Goal: Check status: Check status

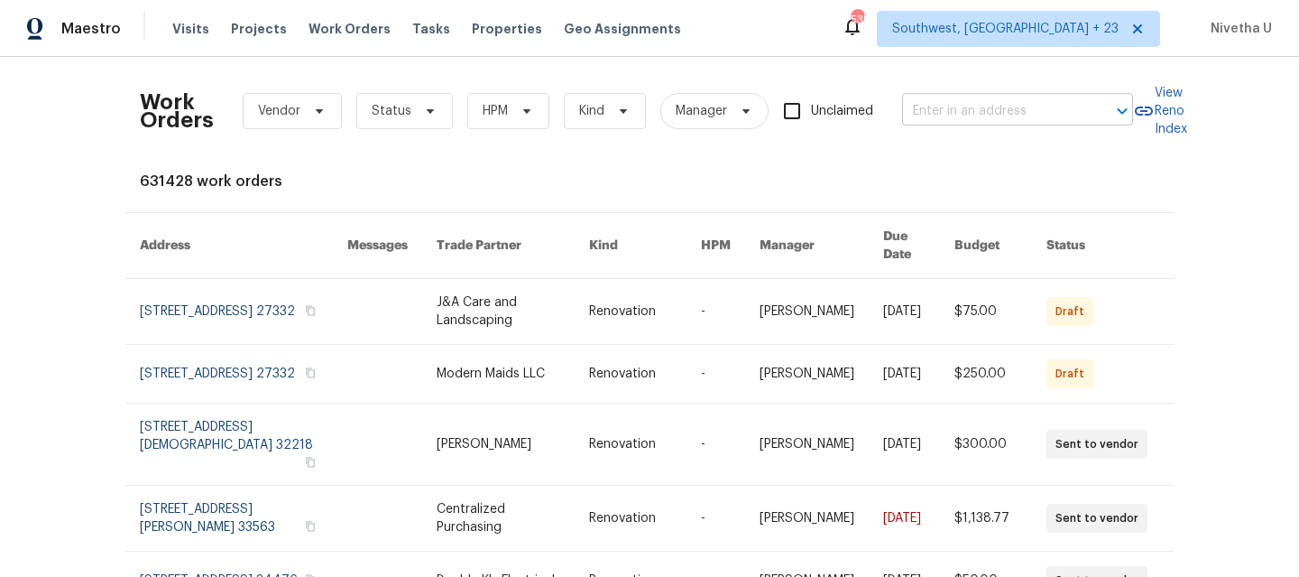
click at [949, 107] on input "text" at bounding box center [992, 111] width 180 height 28
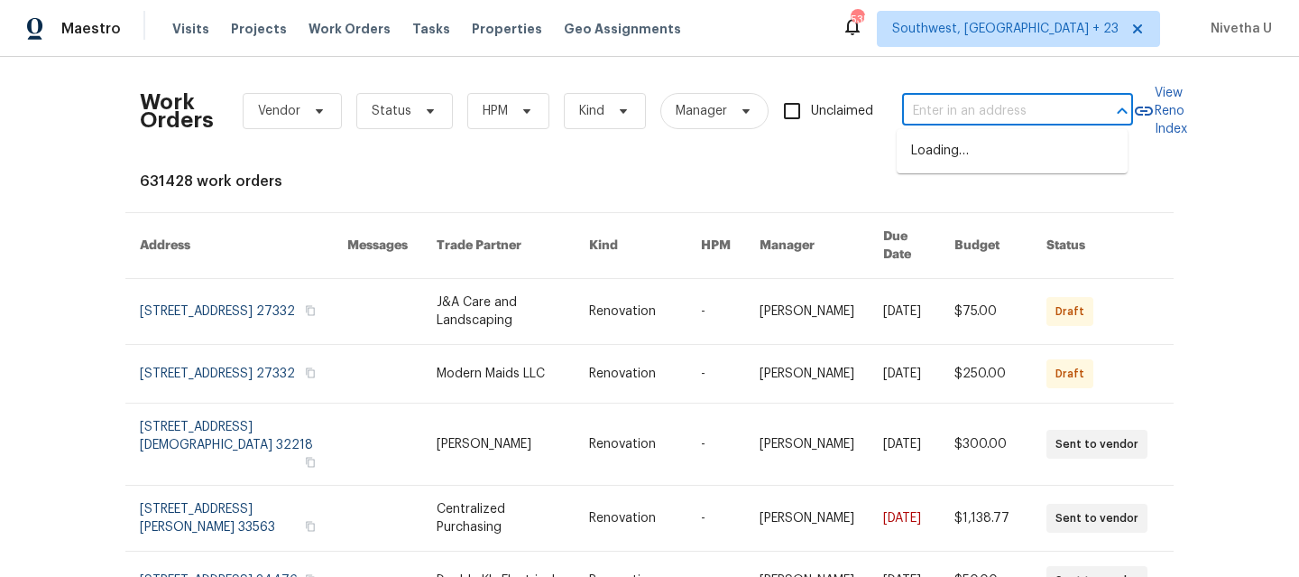
paste input "[STREET_ADDRESS][PERSON_NAME]"
type input "[STREET_ADDRESS][PERSON_NAME]"
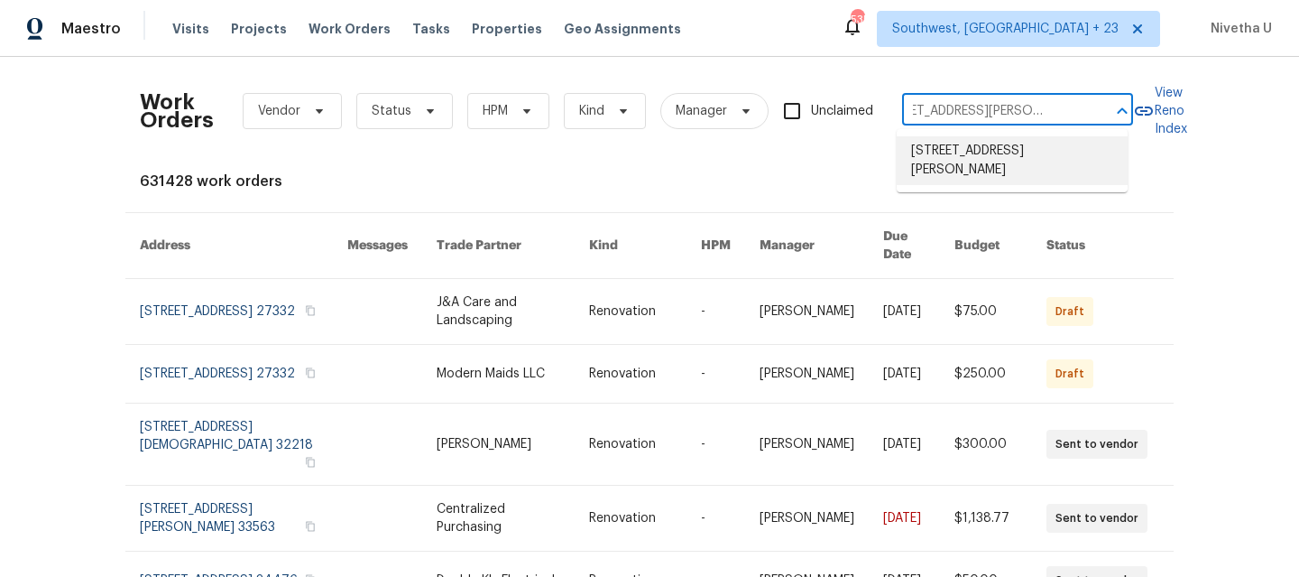
click at [949, 161] on li "[STREET_ADDRESS][PERSON_NAME]" at bounding box center [1012, 160] width 231 height 49
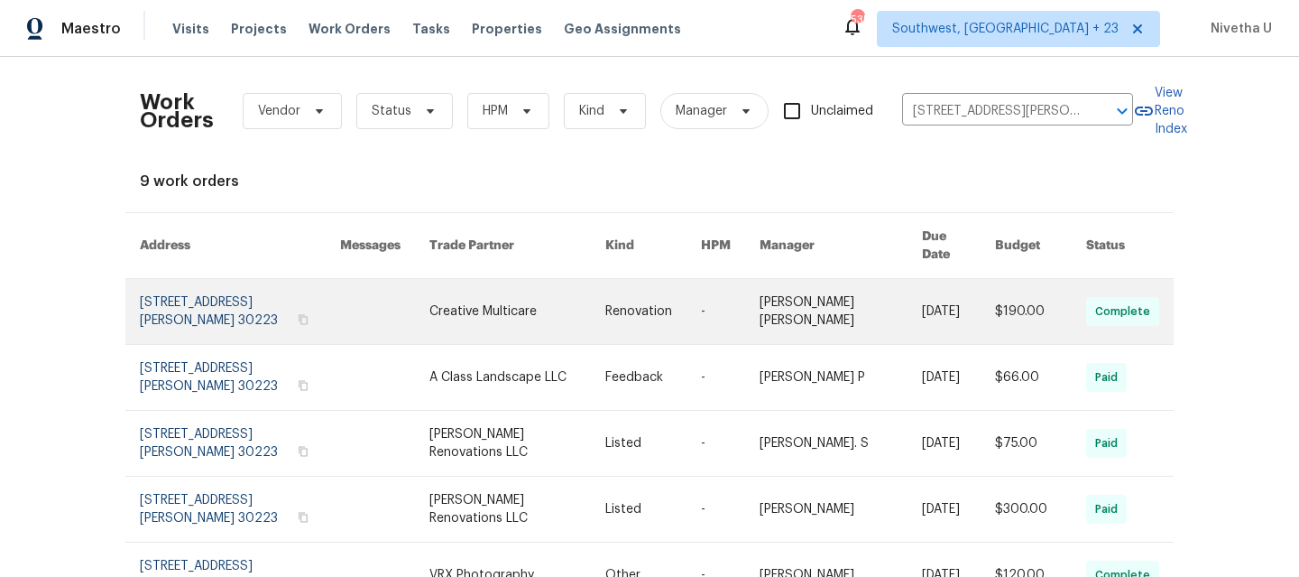
click at [179, 288] on link at bounding box center [240, 311] width 200 height 65
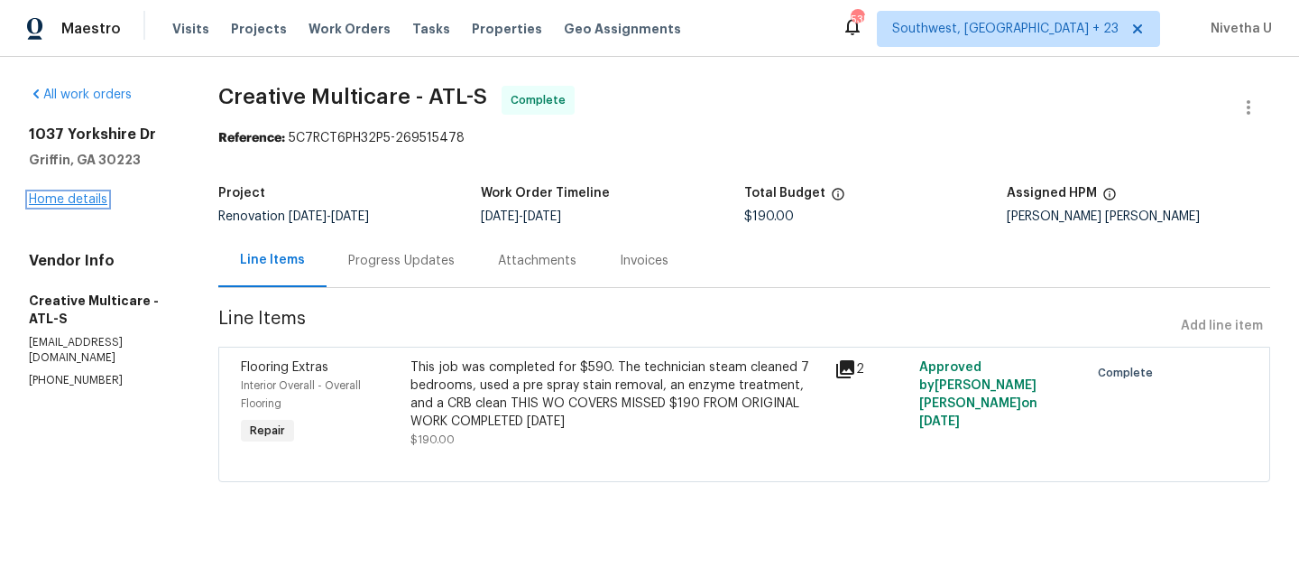
click at [68, 201] on link "Home details" at bounding box center [68, 199] width 78 height 13
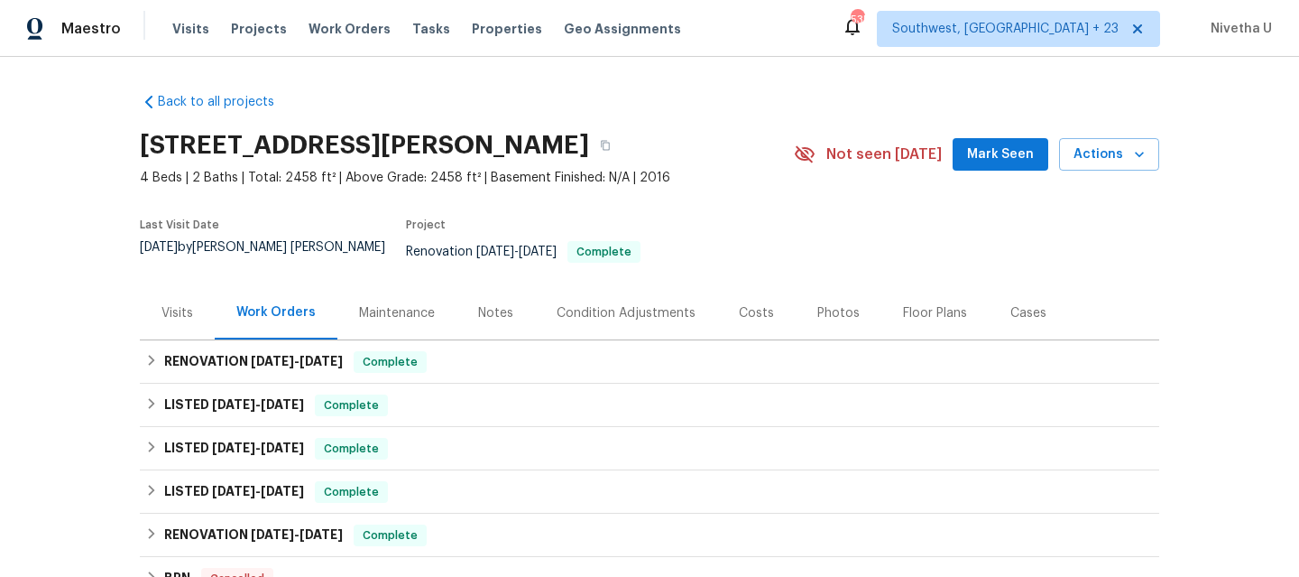
scroll to position [114, 0]
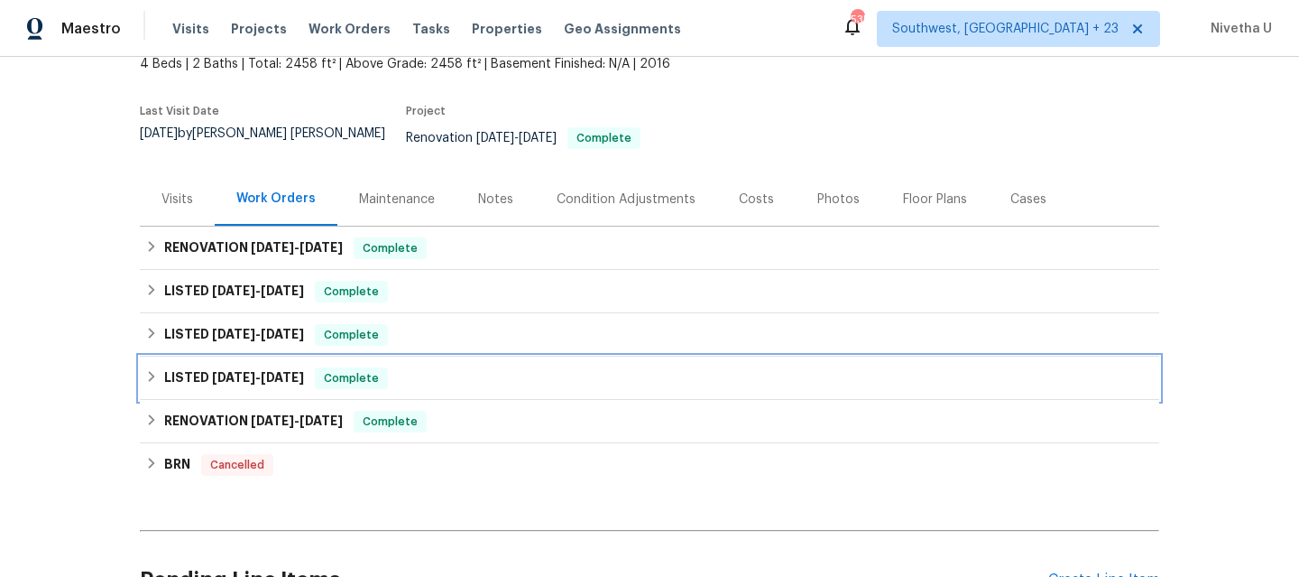
click at [394, 371] on div "LISTED [DATE] - [DATE] Complete" at bounding box center [649, 378] width 1009 height 22
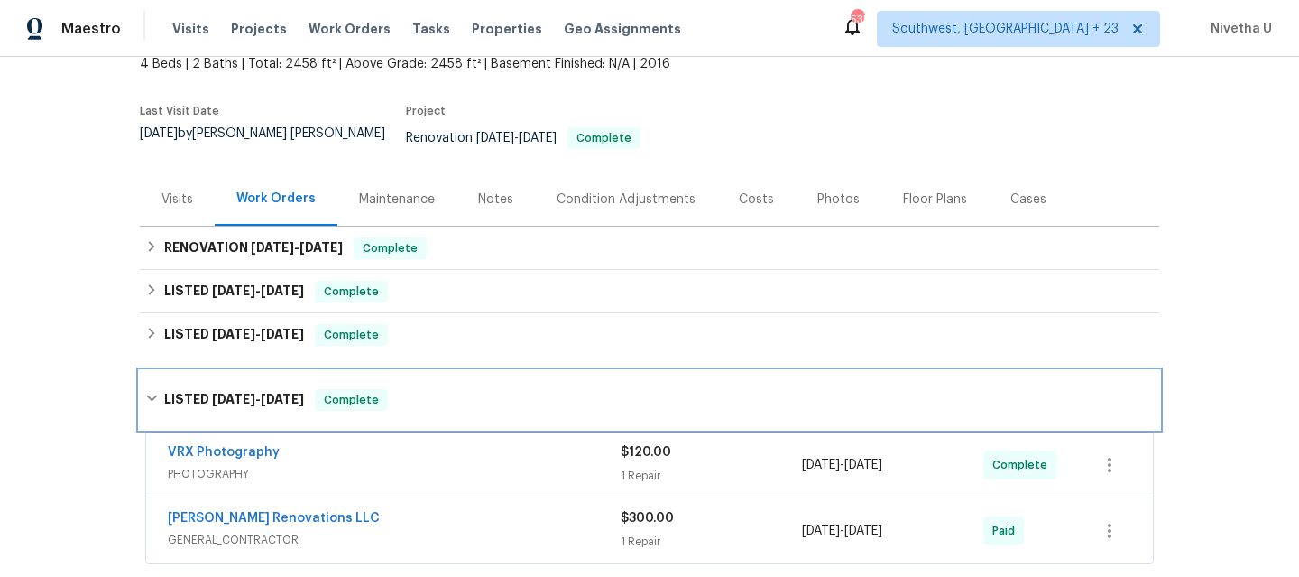
scroll to position [231, 0]
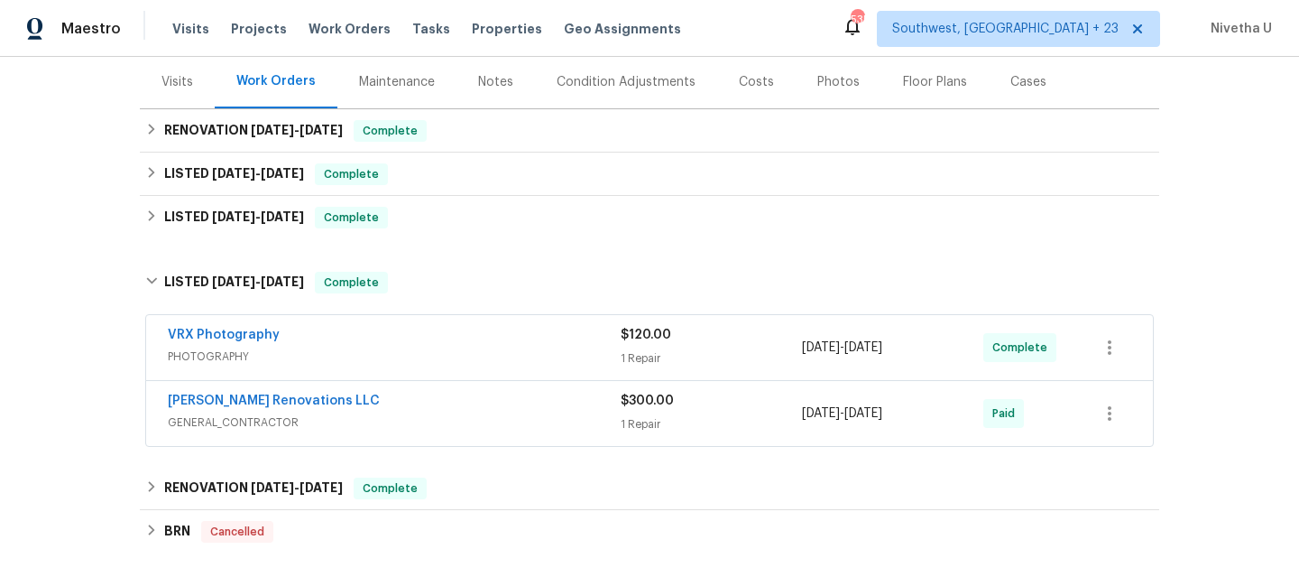
click at [394, 392] on div "[PERSON_NAME] Renovations LLC" at bounding box center [394, 403] width 453 height 22
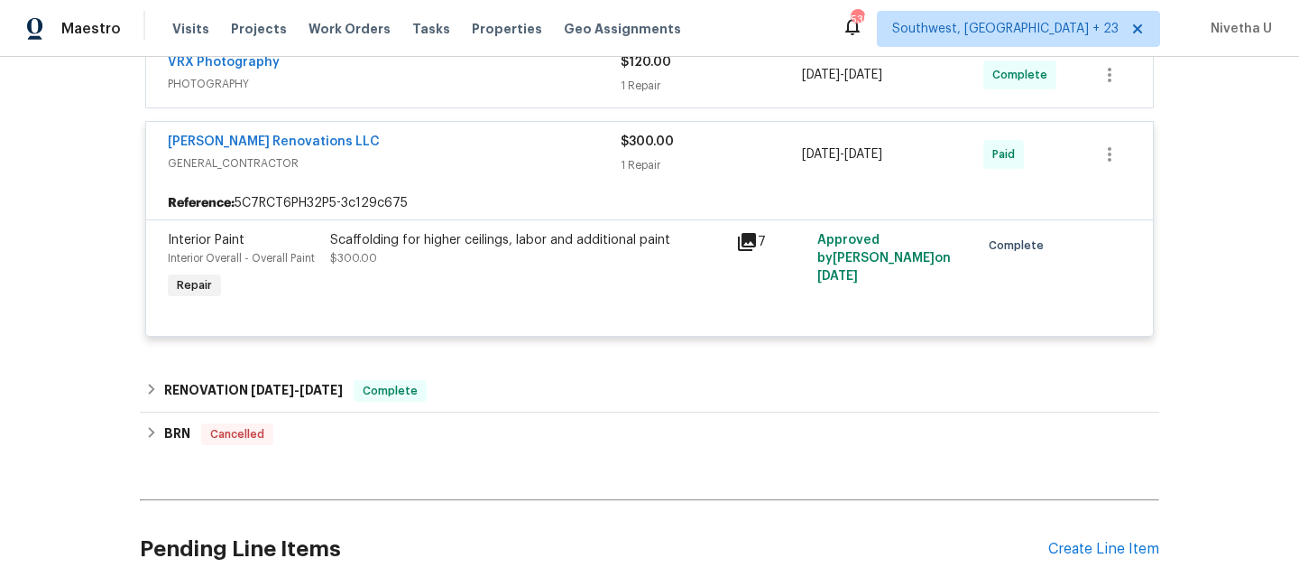
scroll to position [517, 0]
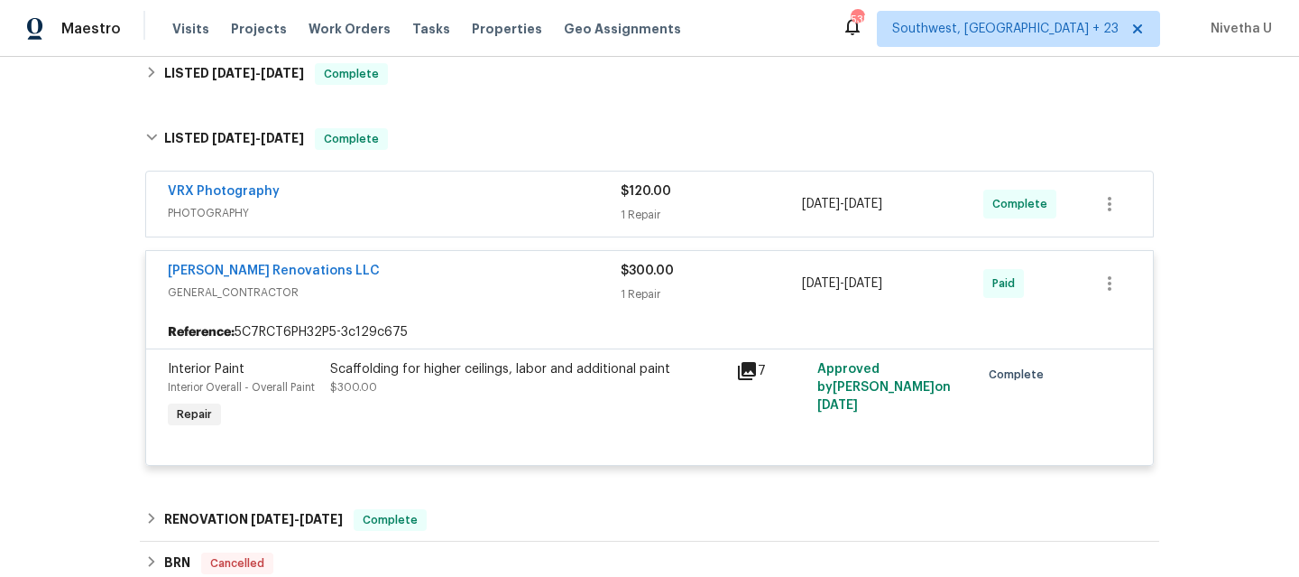
click at [363, 287] on span "GENERAL_CONTRACTOR" at bounding box center [394, 292] width 453 height 18
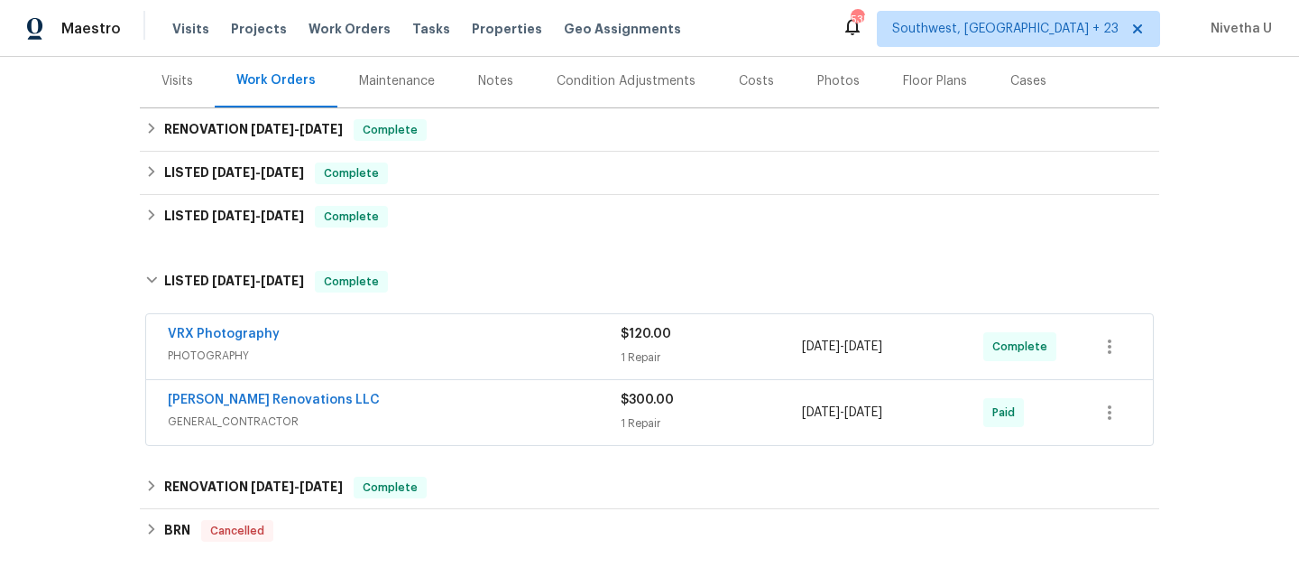
scroll to position [234, 0]
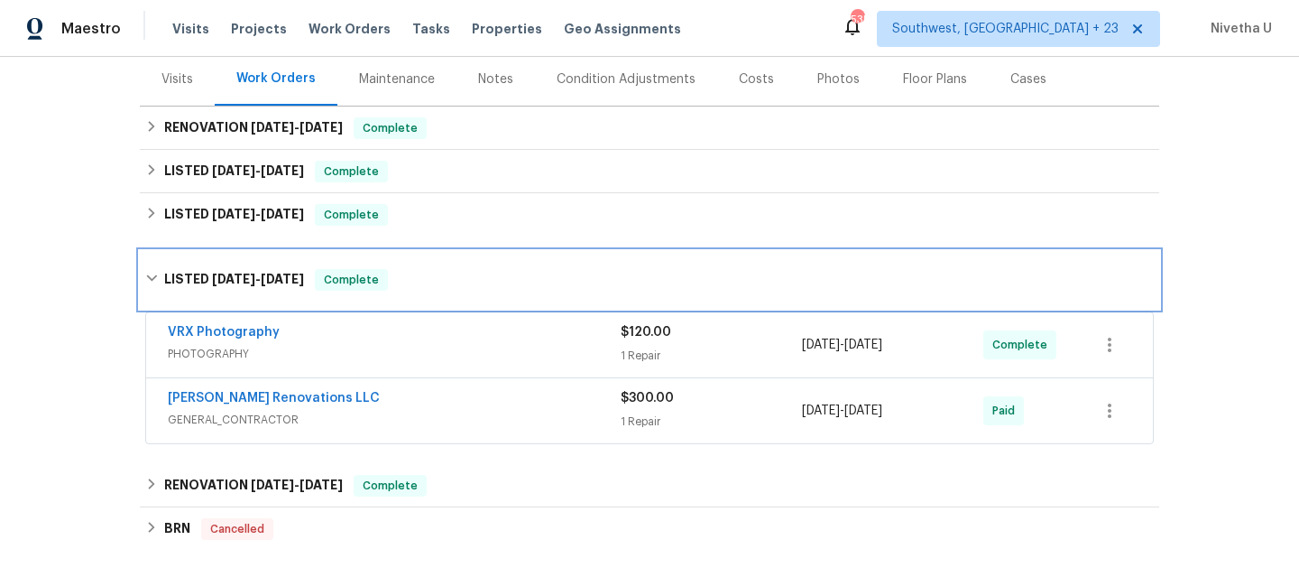
click at [353, 251] on div "LISTED [DATE] - [DATE] Complete" at bounding box center [650, 280] width 1020 height 58
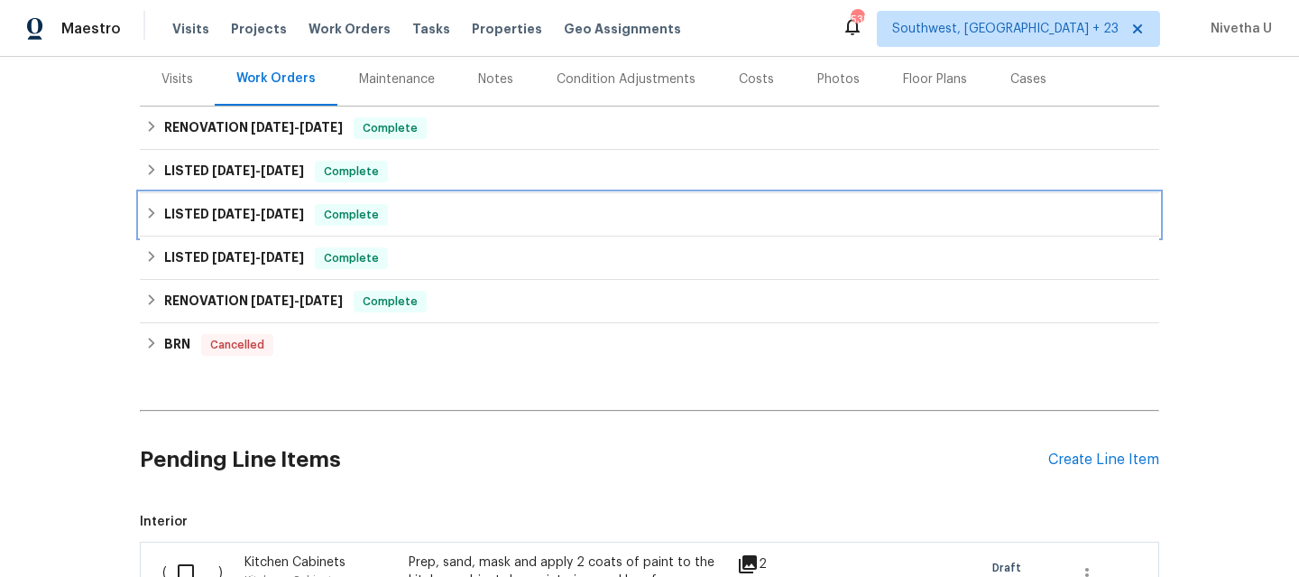
click at [369, 206] on span "Complete" at bounding box center [351, 215] width 69 height 18
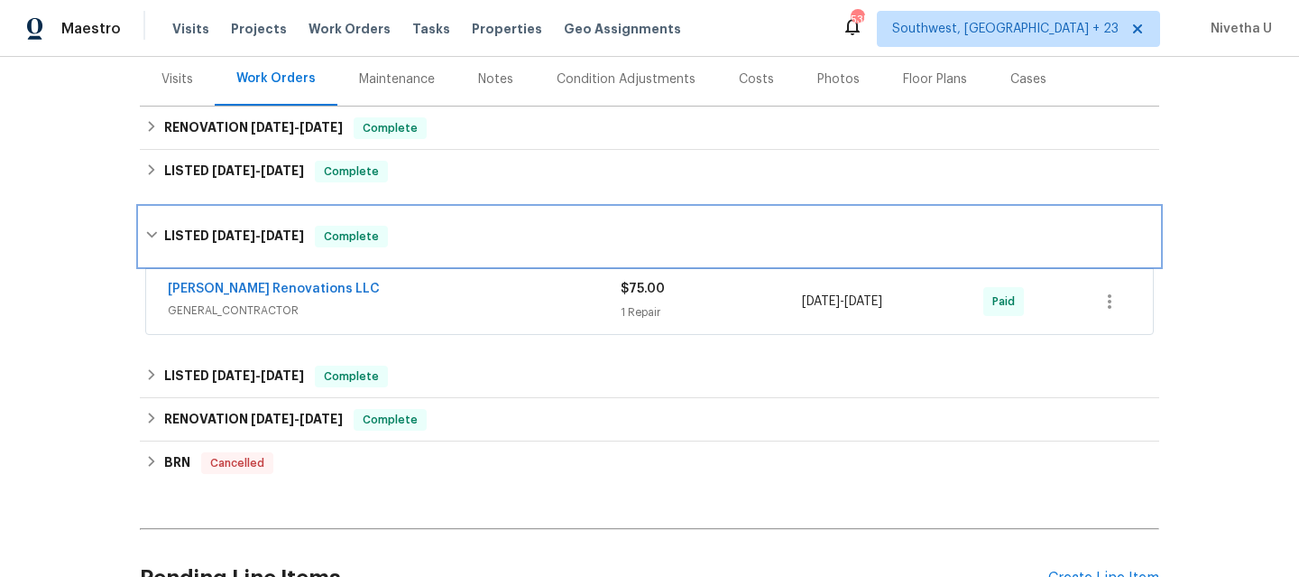
scroll to position [134, 0]
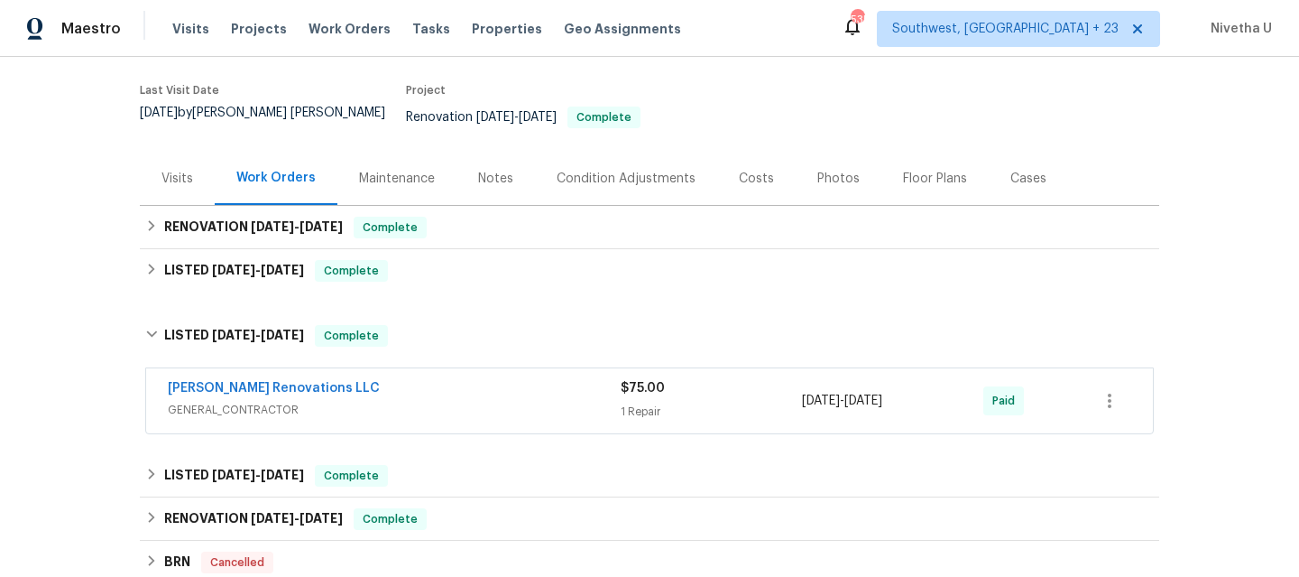
click at [425, 411] on div "[PERSON_NAME] Renovations LLC GENERAL_CONTRACTOR $75.00 1 Repair [DATE] - [DATE…" at bounding box center [649, 400] width 1007 height 65
click at [420, 401] on span "GENERAL_CONTRACTOR" at bounding box center [394, 410] width 453 height 18
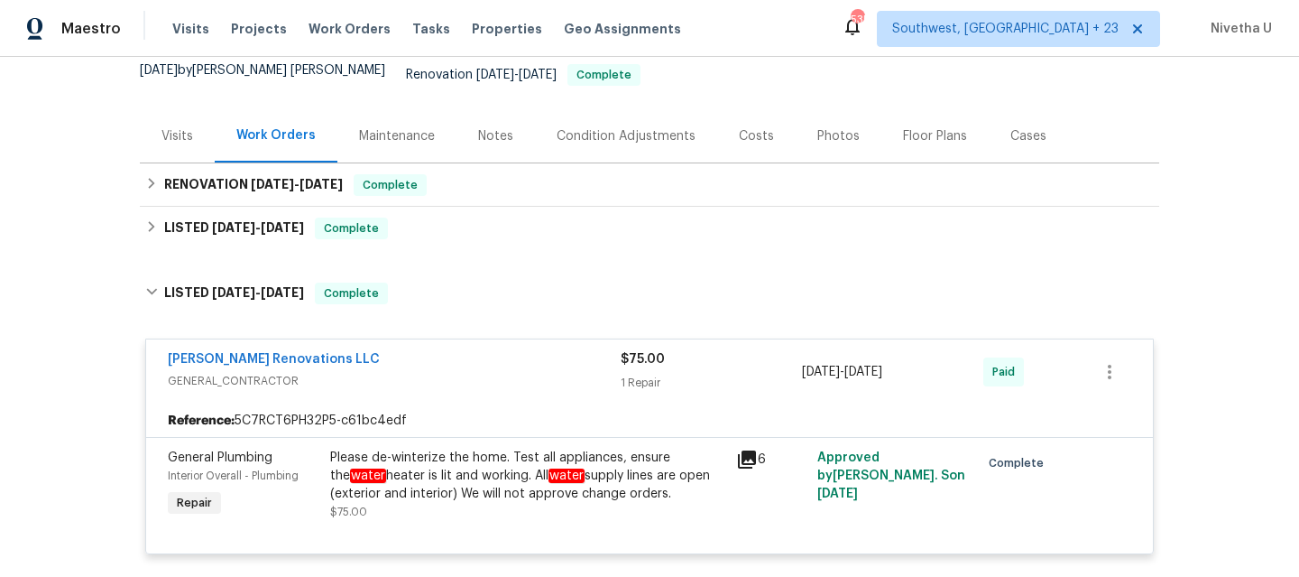
scroll to position [180, 0]
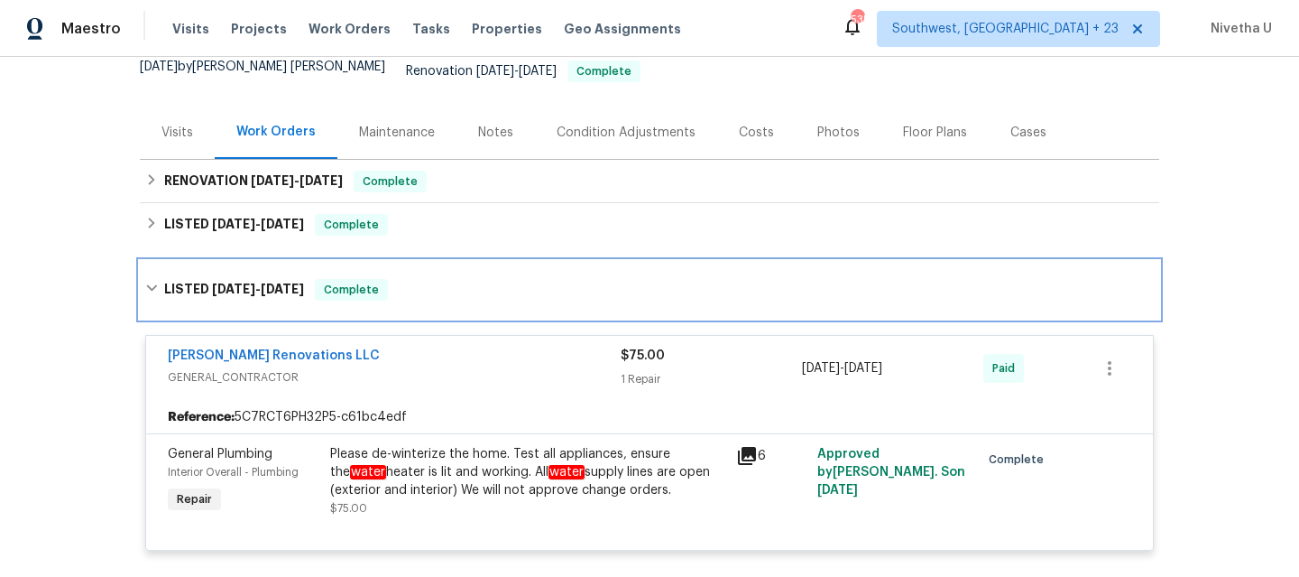
click at [393, 279] on div "LISTED [DATE] - [DATE] Complete" at bounding box center [649, 290] width 1009 height 22
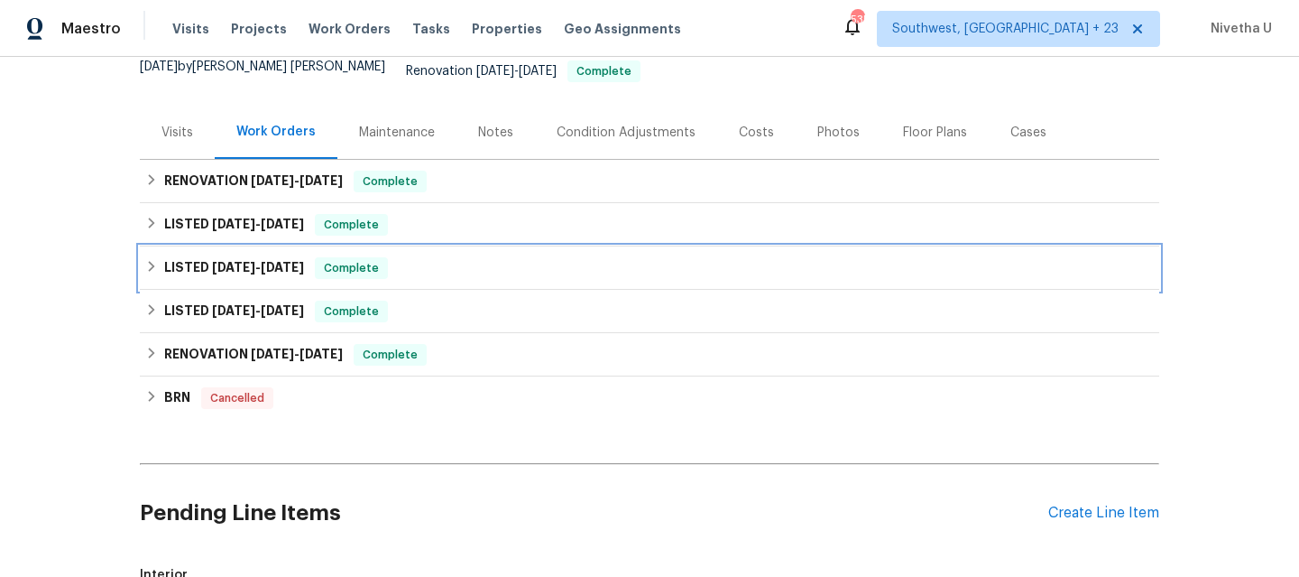
click at [392, 262] on div "LISTED [DATE] - [DATE] Complete" at bounding box center [649, 268] width 1009 height 22
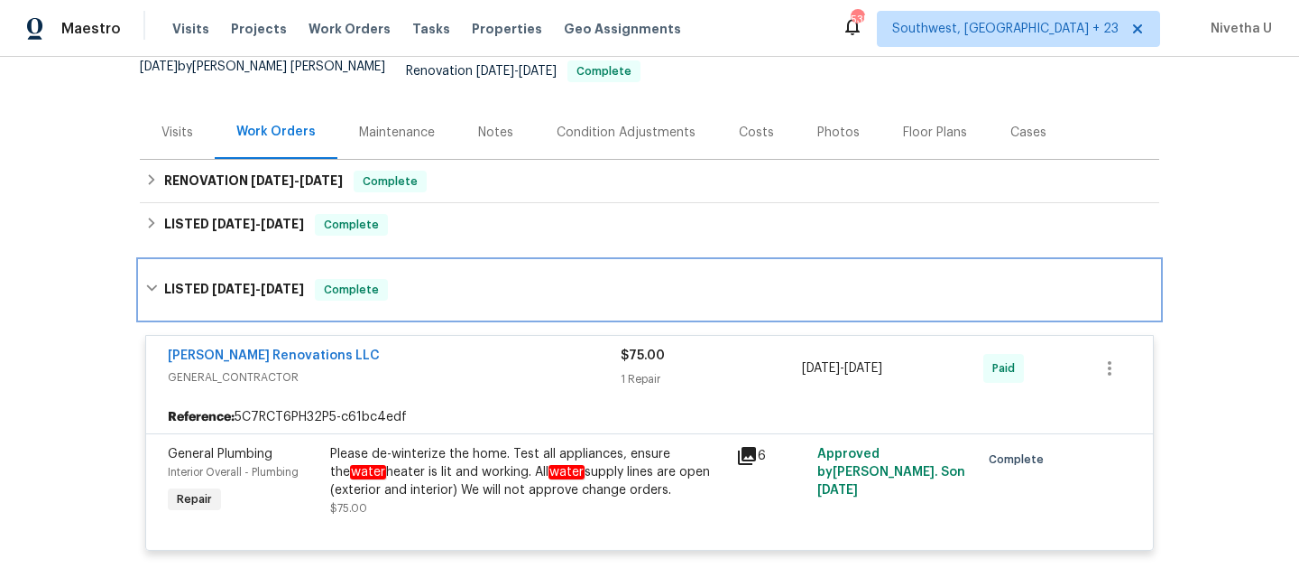
click at [392, 262] on div "LISTED [DATE] - [DATE] Complete" at bounding box center [650, 290] width 1020 height 58
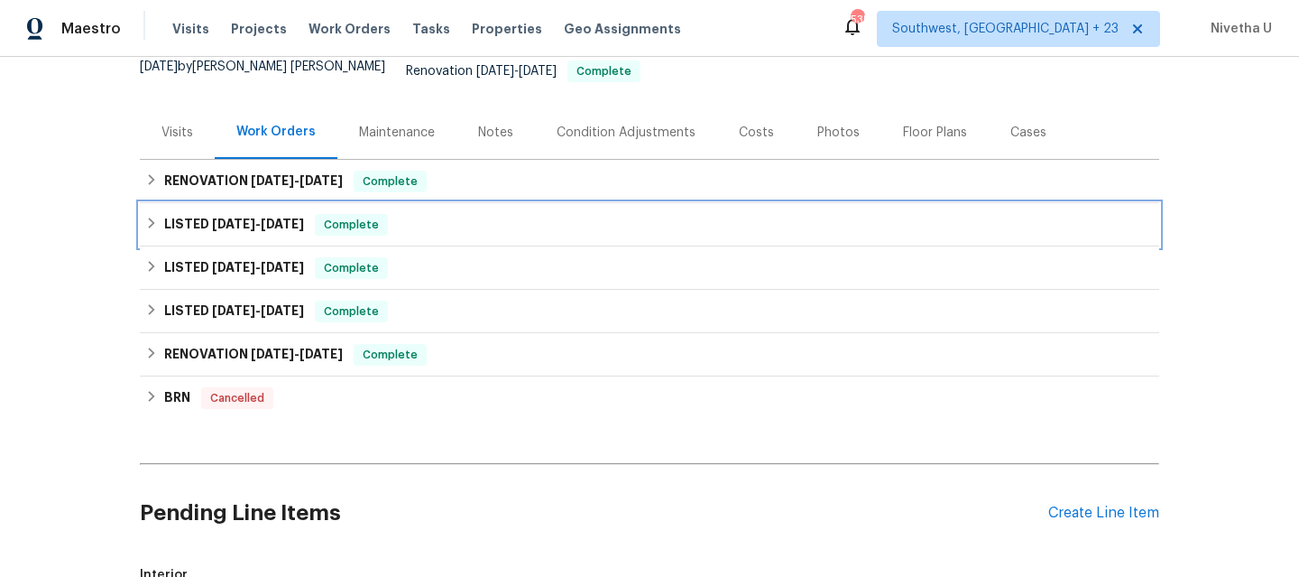
click at [378, 217] on div "LISTED [DATE] - [DATE] Complete" at bounding box center [649, 225] width 1009 height 22
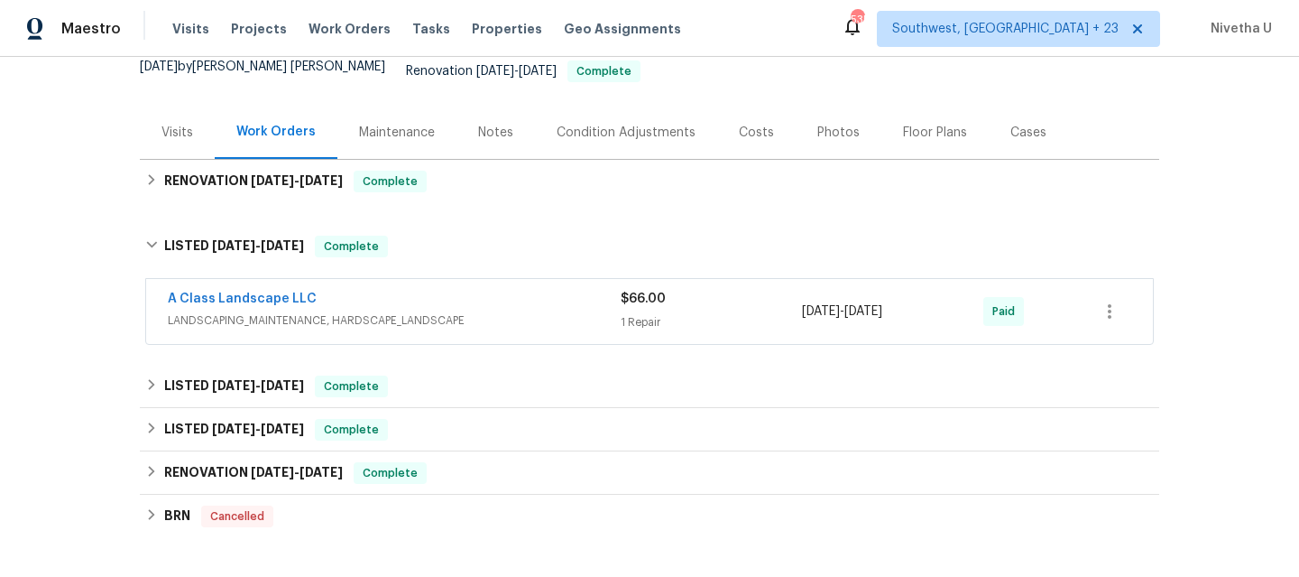
click at [485, 311] on span "LANDSCAPING_MAINTENANCE, HARDSCAPE_LANDSCAPE" at bounding box center [394, 320] width 453 height 18
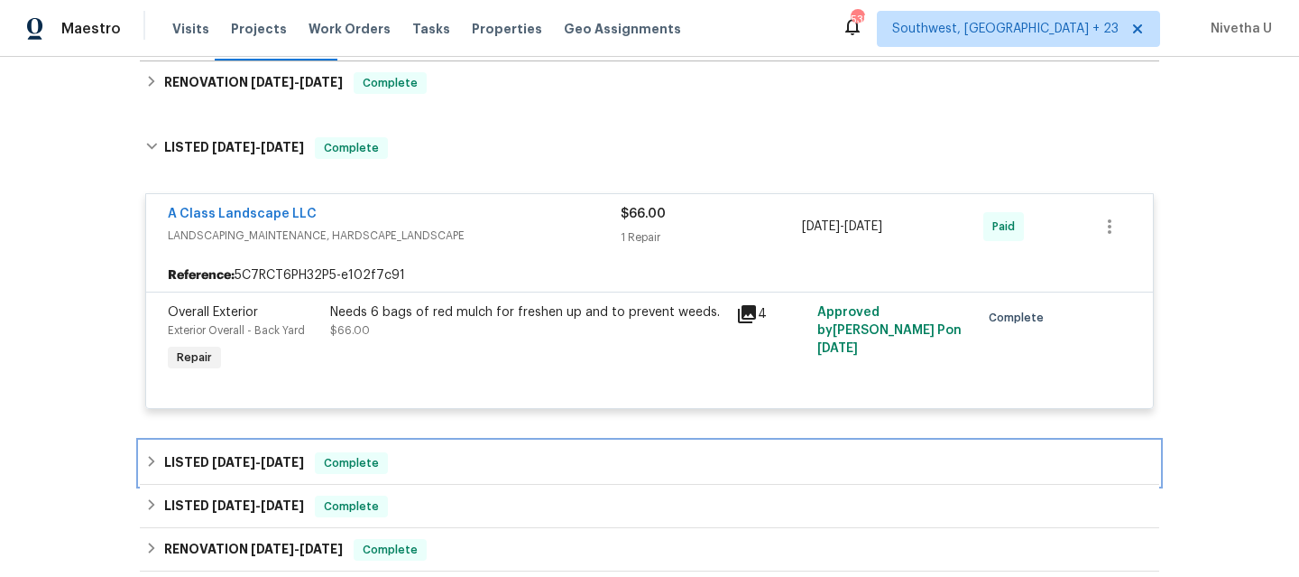
click at [428, 452] on div "LISTED [DATE] - [DATE] Complete" at bounding box center [649, 463] width 1009 height 22
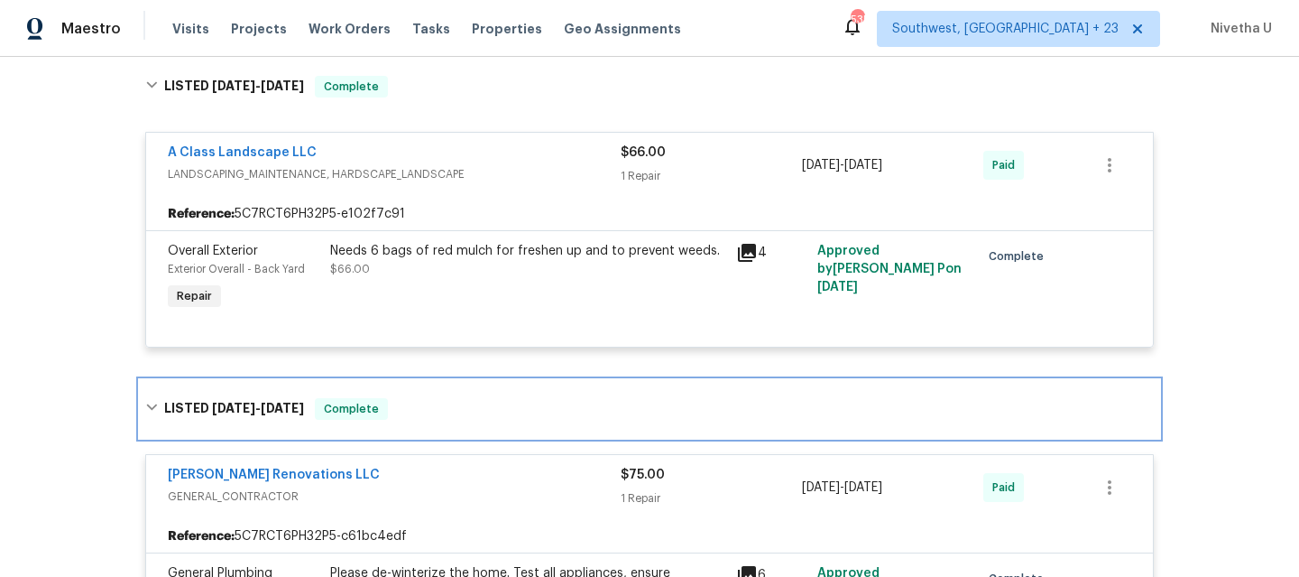
scroll to position [371, 0]
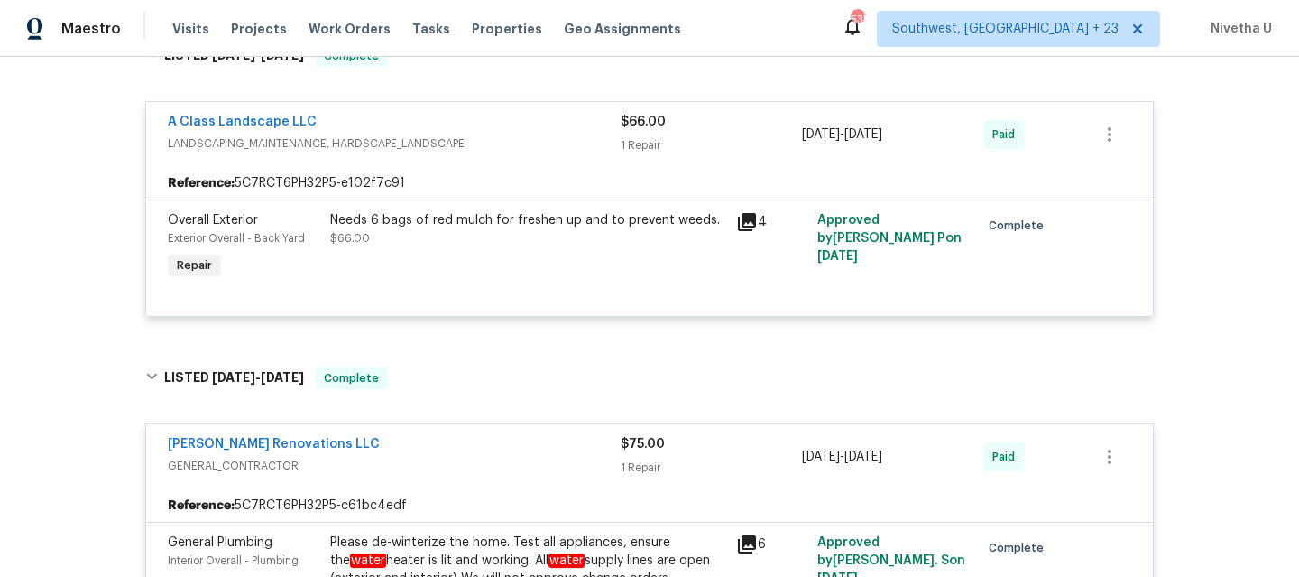
click at [428, 443] on div "[PERSON_NAME] Renovations LLC" at bounding box center [394, 446] width 453 height 22
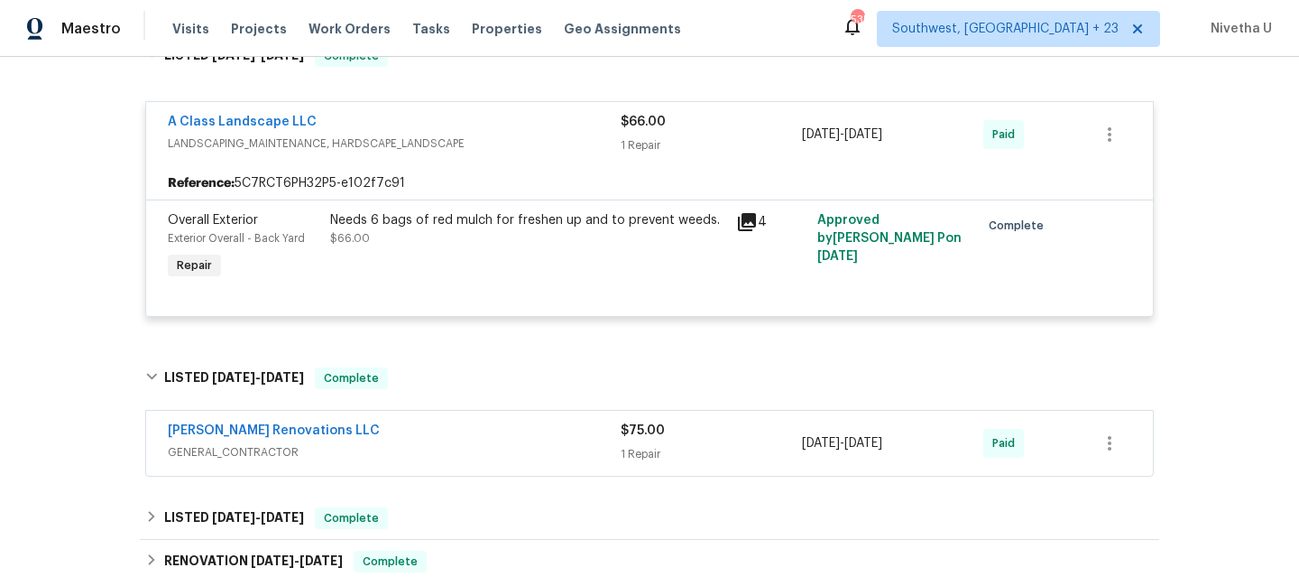
click at [428, 443] on span "GENERAL_CONTRACTOR" at bounding box center [394, 452] width 453 height 18
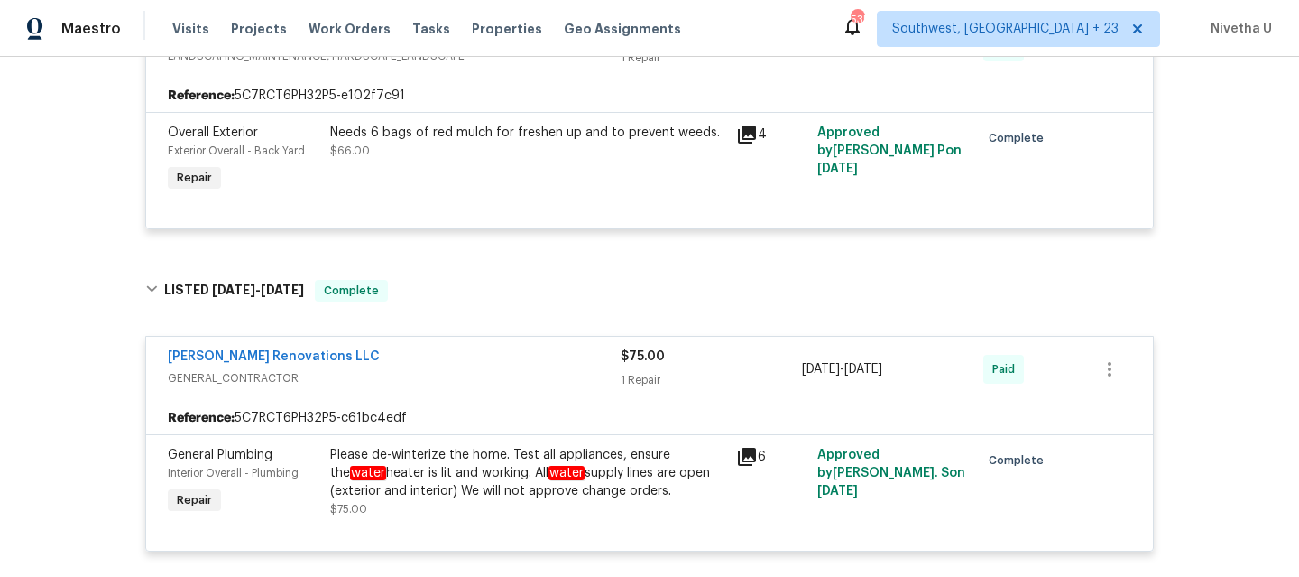
scroll to position [426, 0]
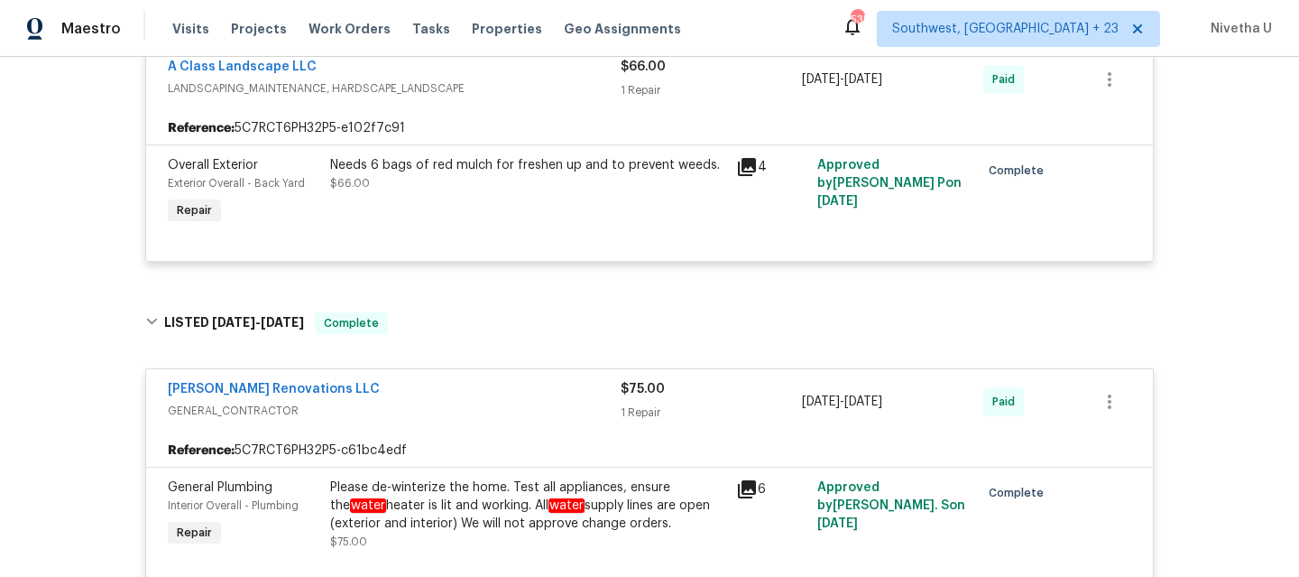
click at [411, 380] on div "[PERSON_NAME] Renovations LLC" at bounding box center [394, 391] width 453 height 22
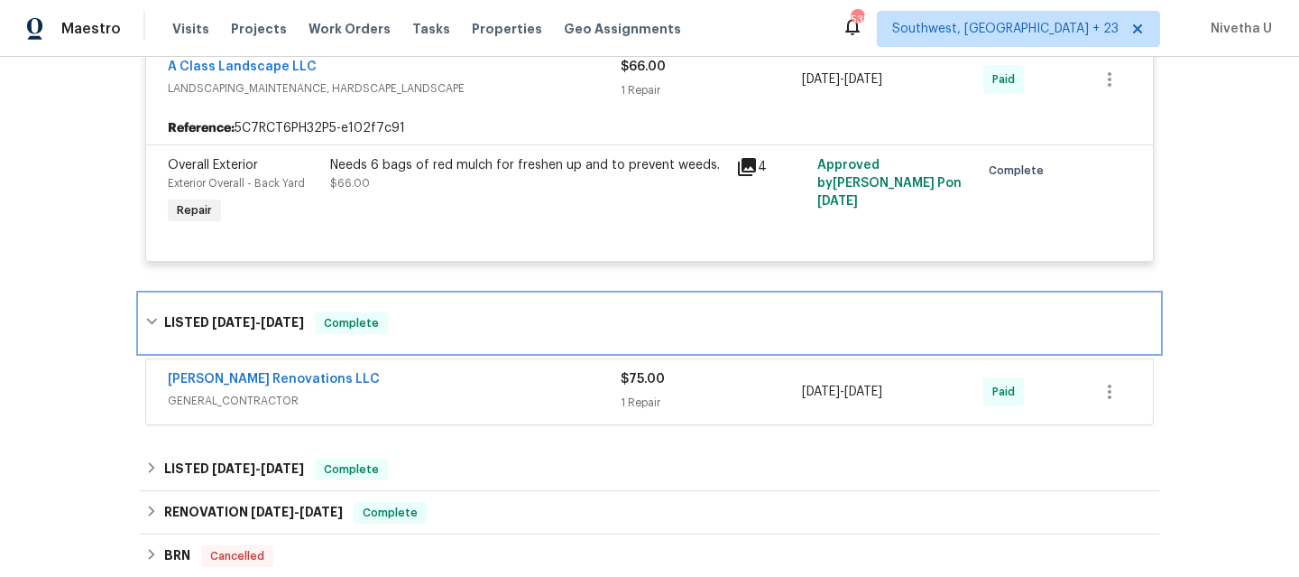
click at [411, 312] on div "LISTED [DATE] - [DATE] Complete" at bounding box center [649, 323] width 1009 height 22
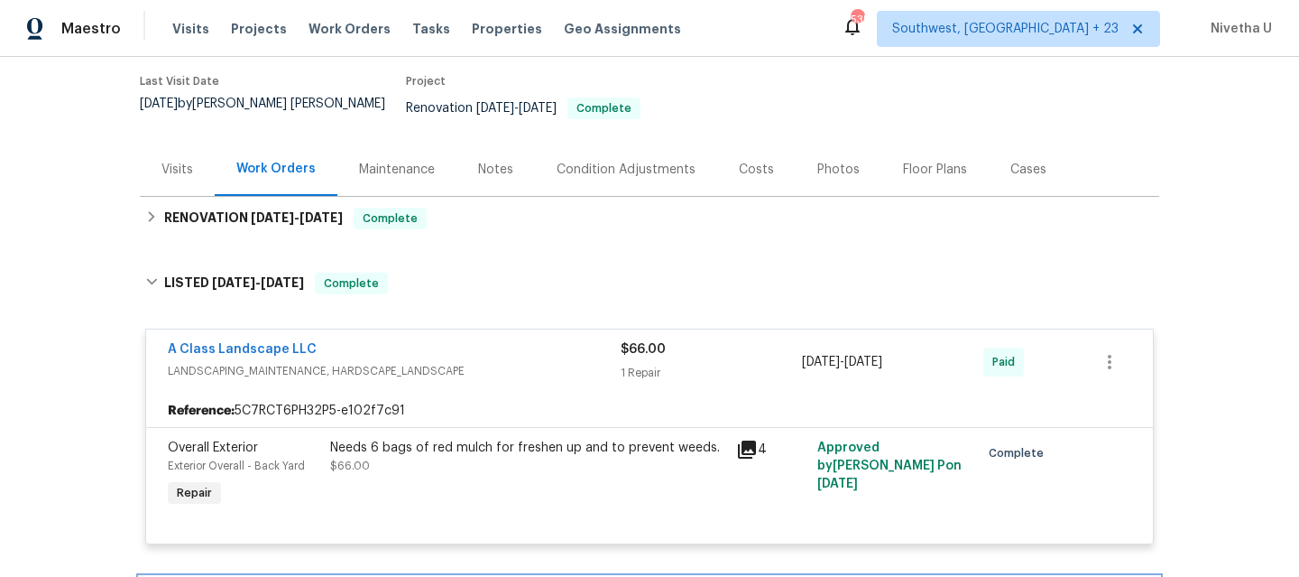
scroll to position [143, 0]
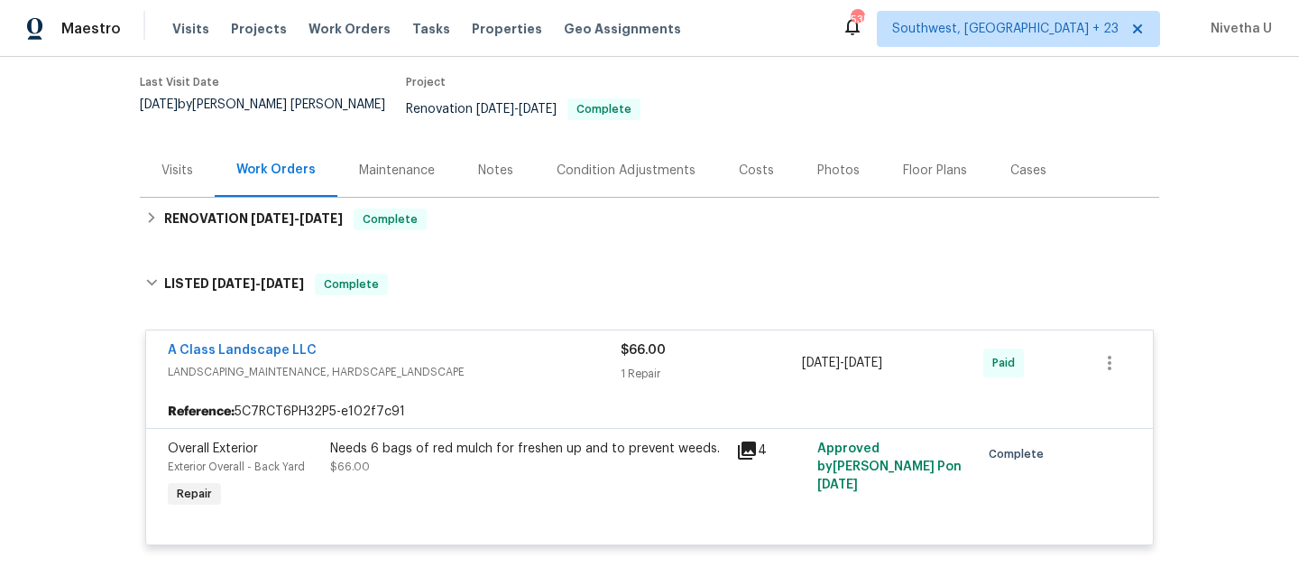
click at [501, 341] on div "A Class Landscape LLC" at bounding box center [394, 352] width 453 height 22
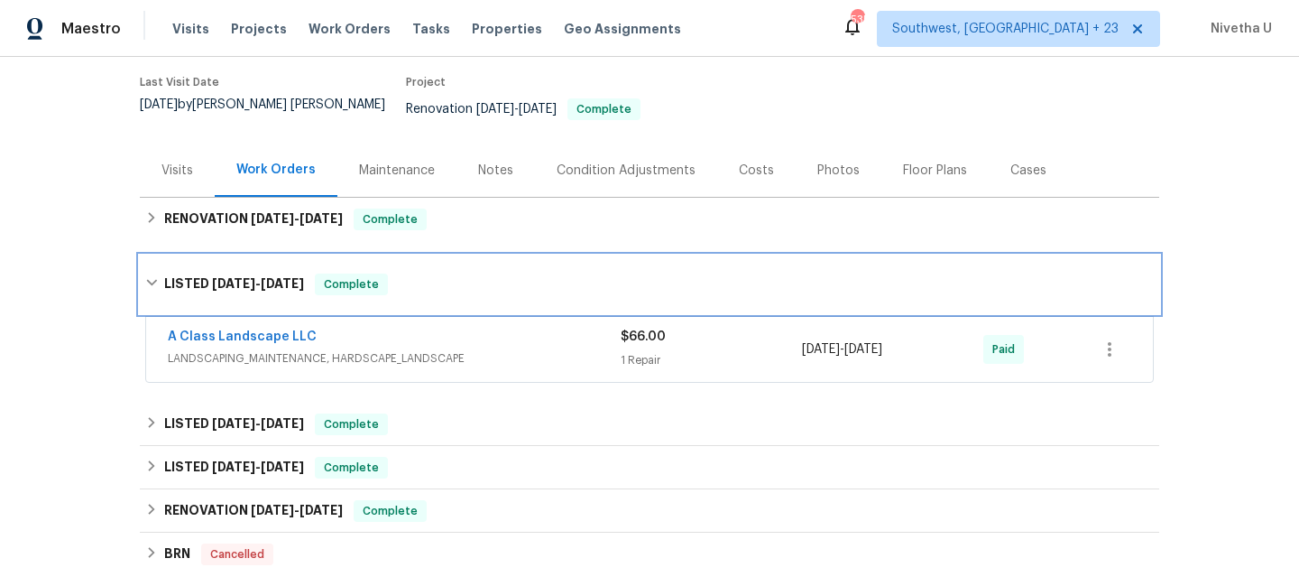
click at [445, 273] on div "LISTED [DATE] - [DATE] Complete" at bounding box center [649, 284] width 1009 height 22
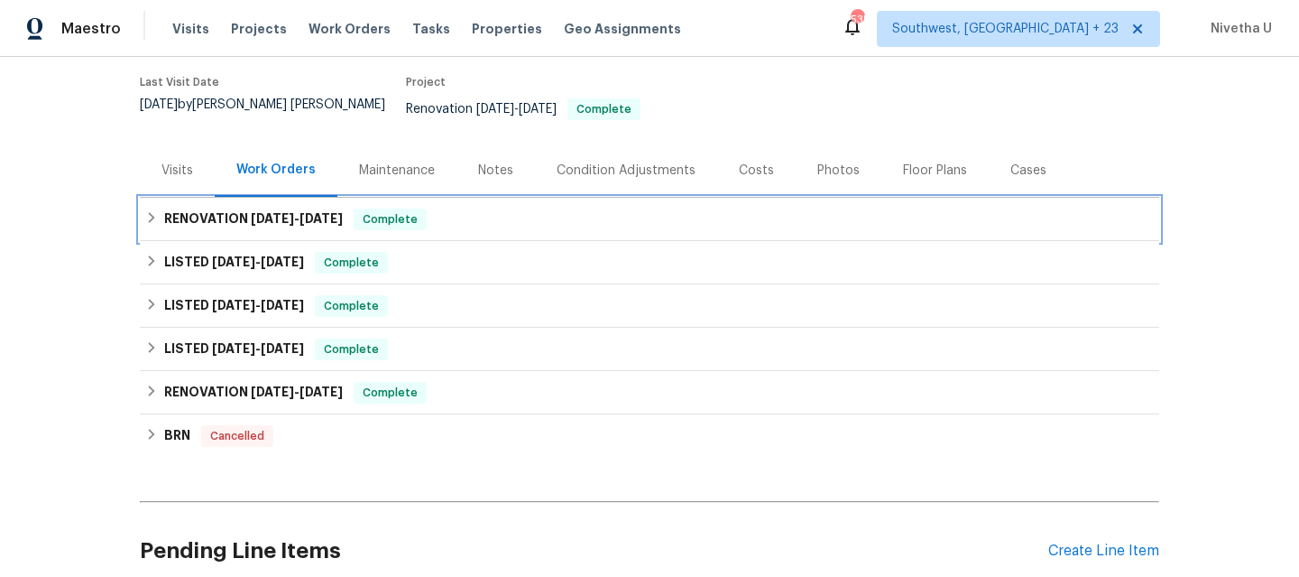
click at [448, 224] on div "RENOVATION [DATE] - [DATE] Complete" at bounding box center [650, 219] width 1020 height 43
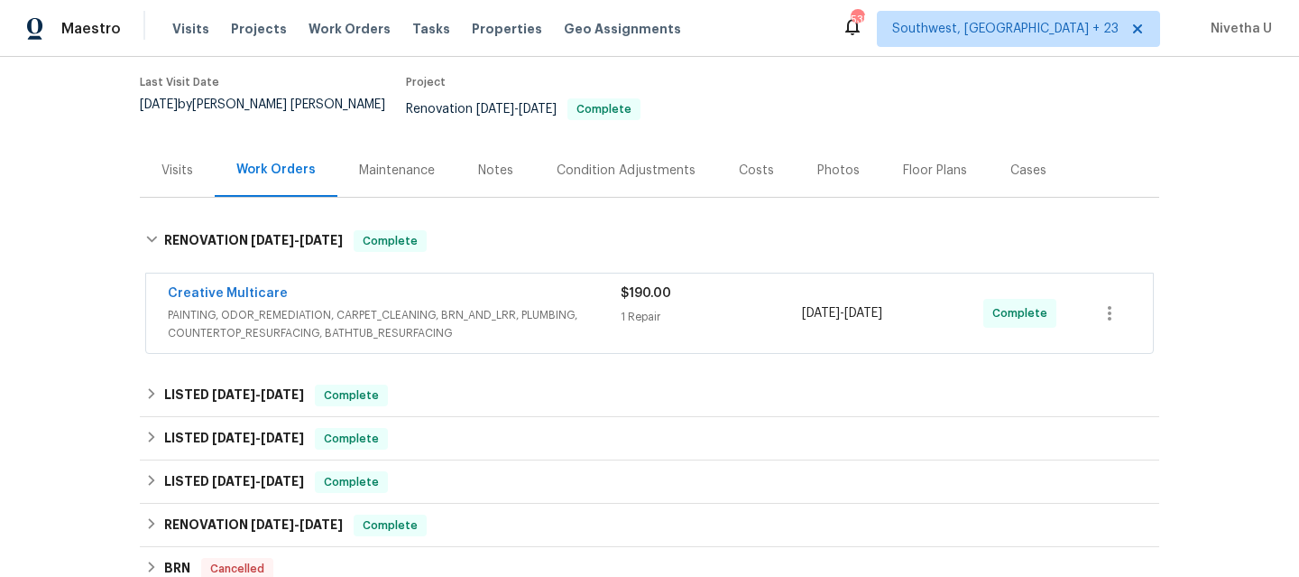
click at [581, 330] on div "Creative Multicare PAINTING, ODOR_REMEDIATION, CARPET_CLEANING, BRN_AND_LRR, PL…" at bounding box center [649, 312] width 1007 height 79
click at [563, 306] on span "PAINTING, ODOR_REMEDIATION, CARPET_CLEANING, BRN_AND_LRR, PLUMBING, COUNTERTOP_…" at bounding box center [394, 324] width 453 height 36
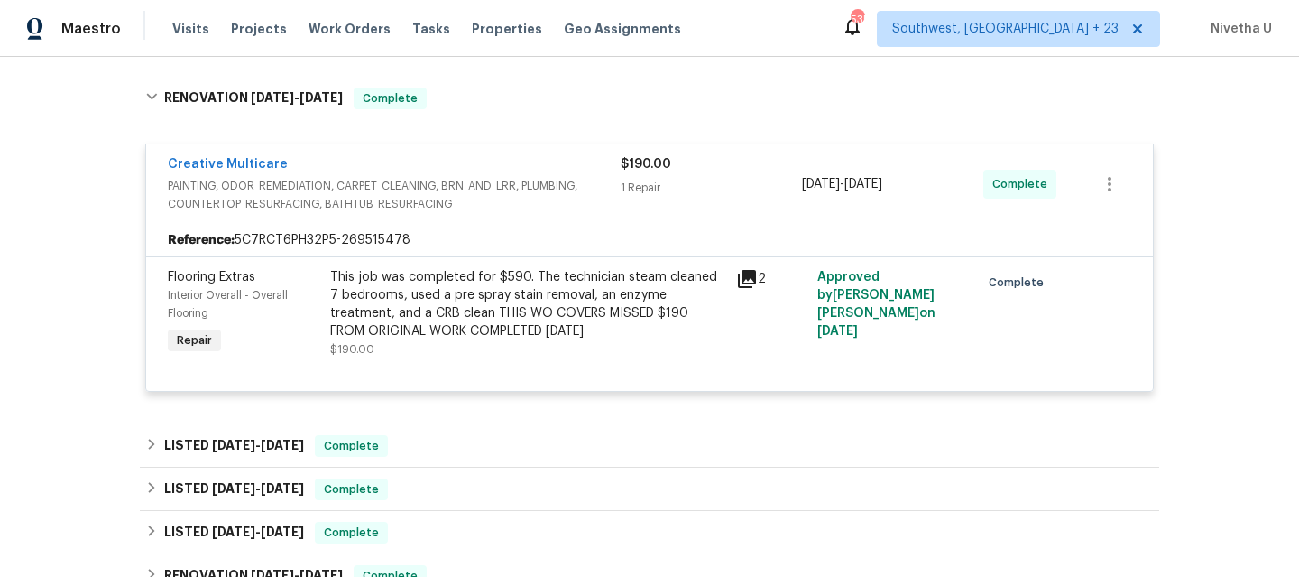
scroll to position [177, 0]
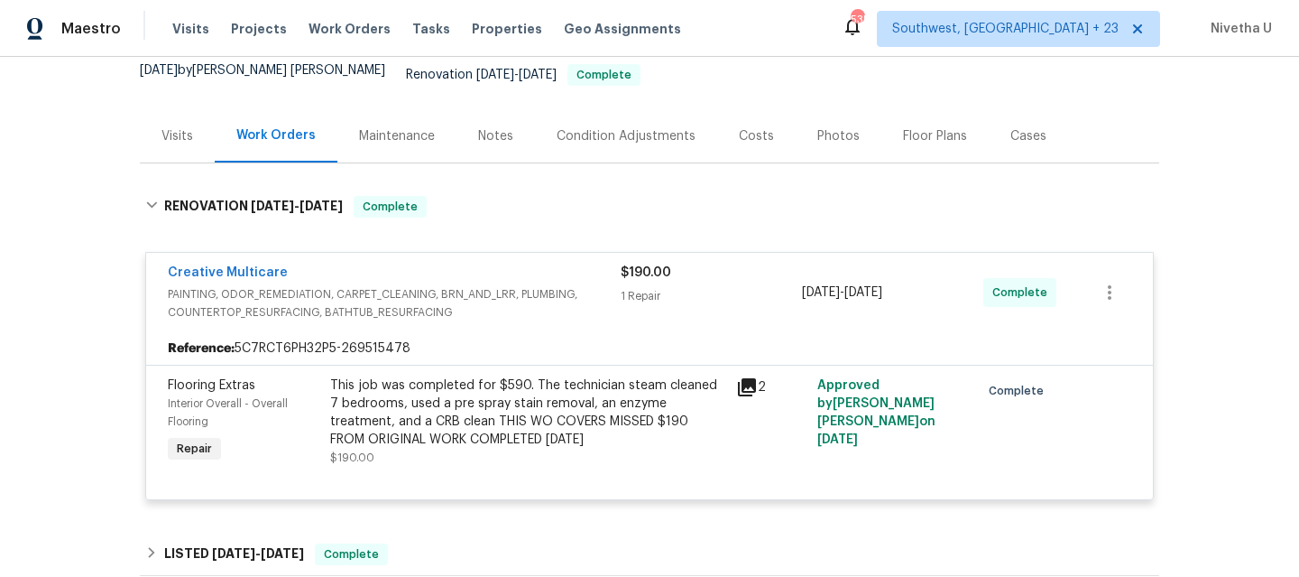
click at [591, 271] on div "Creative Multicare" at bounding box center [394, 274] width 453 height 22
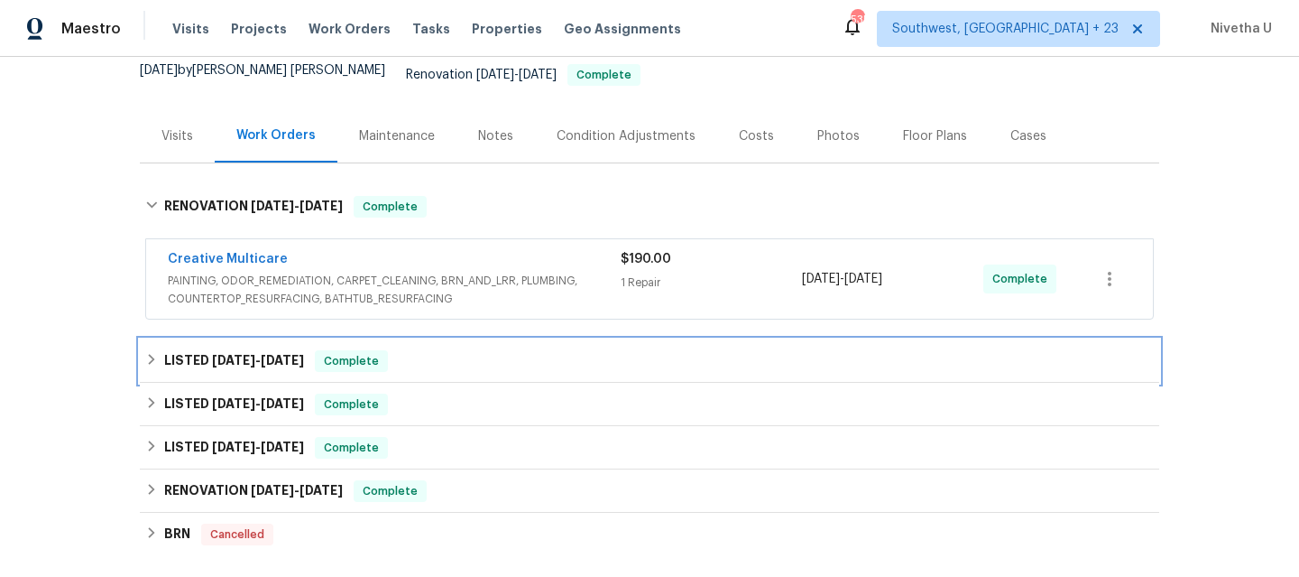
click at [482, 339] on div "LISTED [DATE] - [DATE] Complete" at bounding box center [650, 360] width 1020 height 43
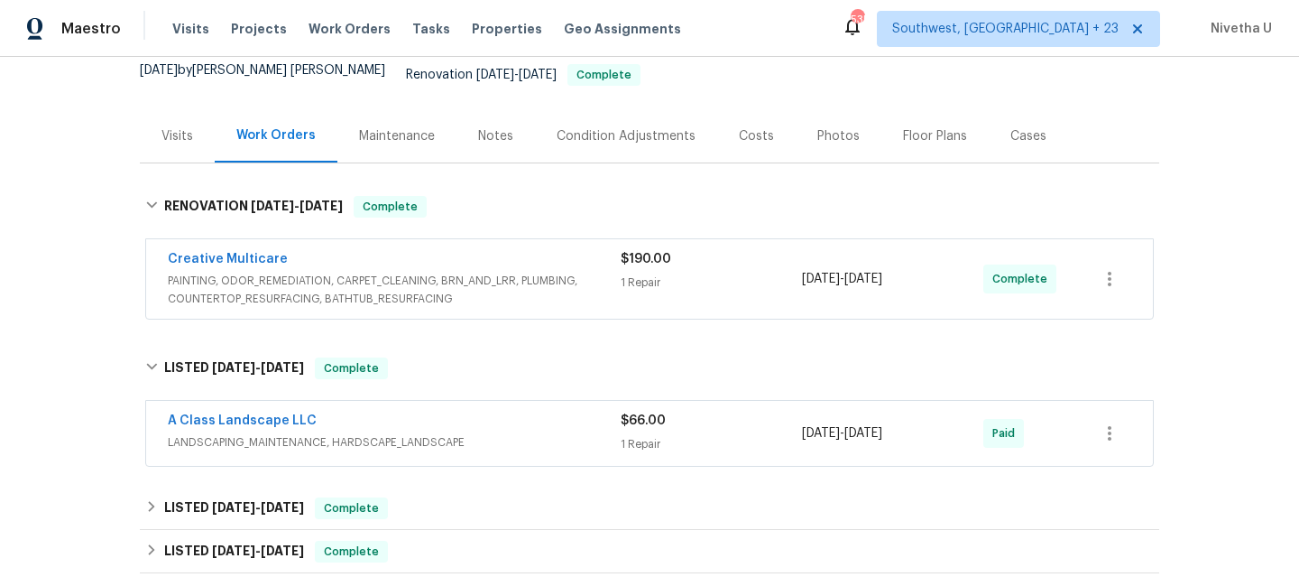
click at [484, 433] on span "LANDSCAPING_MAINTENANCE, HARDSCAPE_LANDSCAPE" at bounding box center [394, 442] width 453 height 18
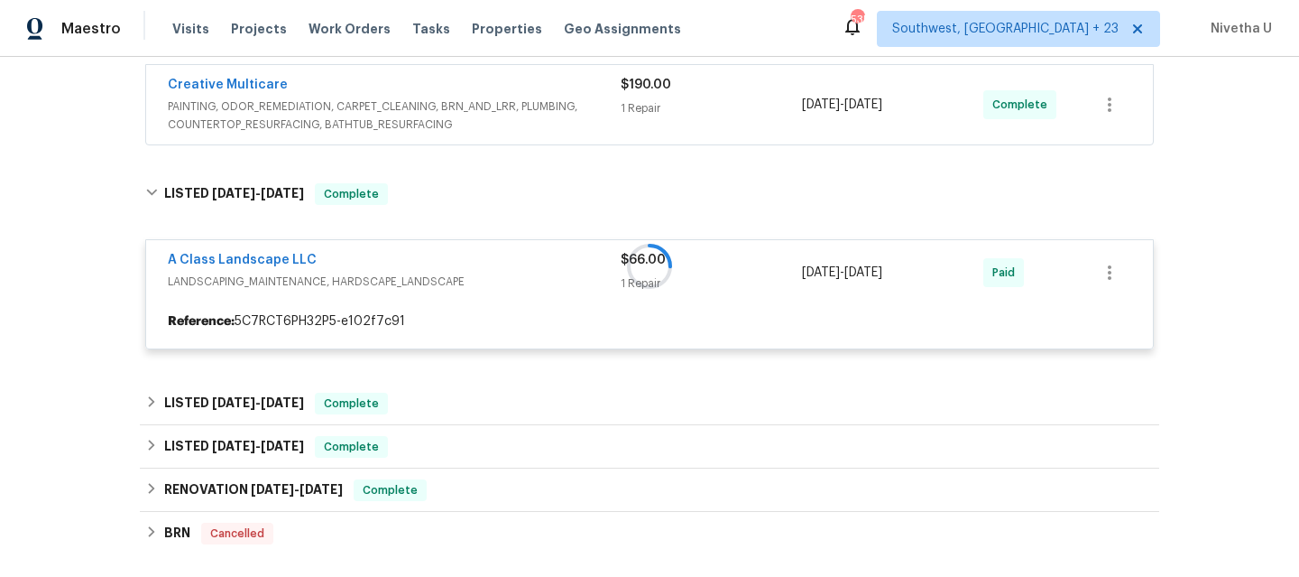
scroll to position [358, 0]
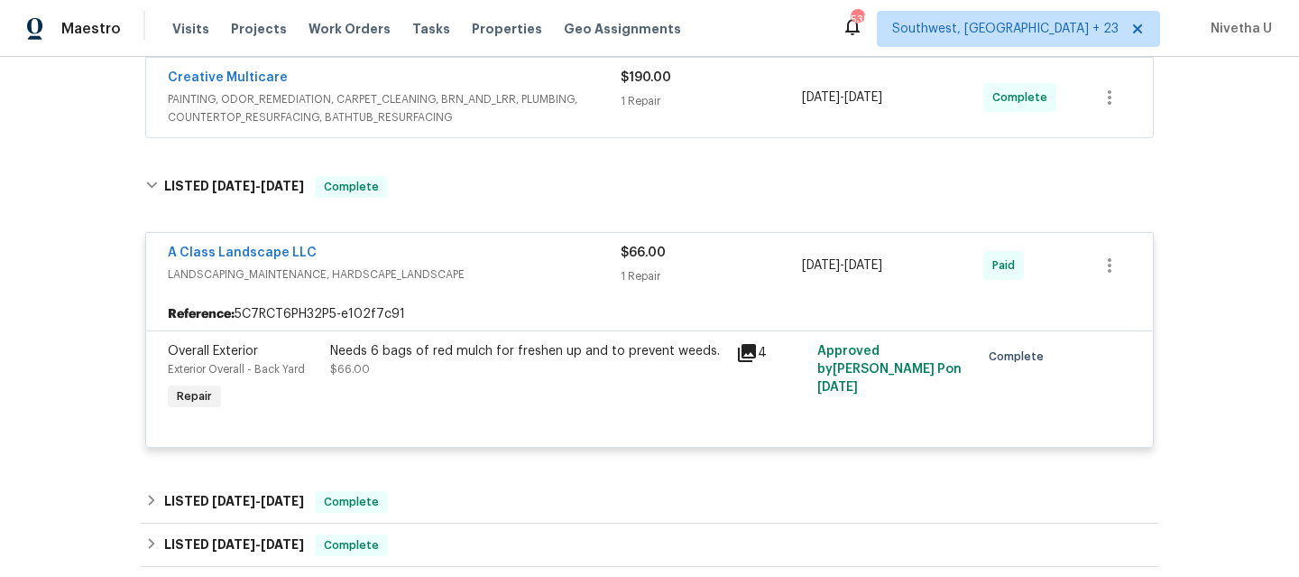
click at [512, 244] on div "A Class Landscape LLC" at bounding box center [394, 255] width 453 height 22
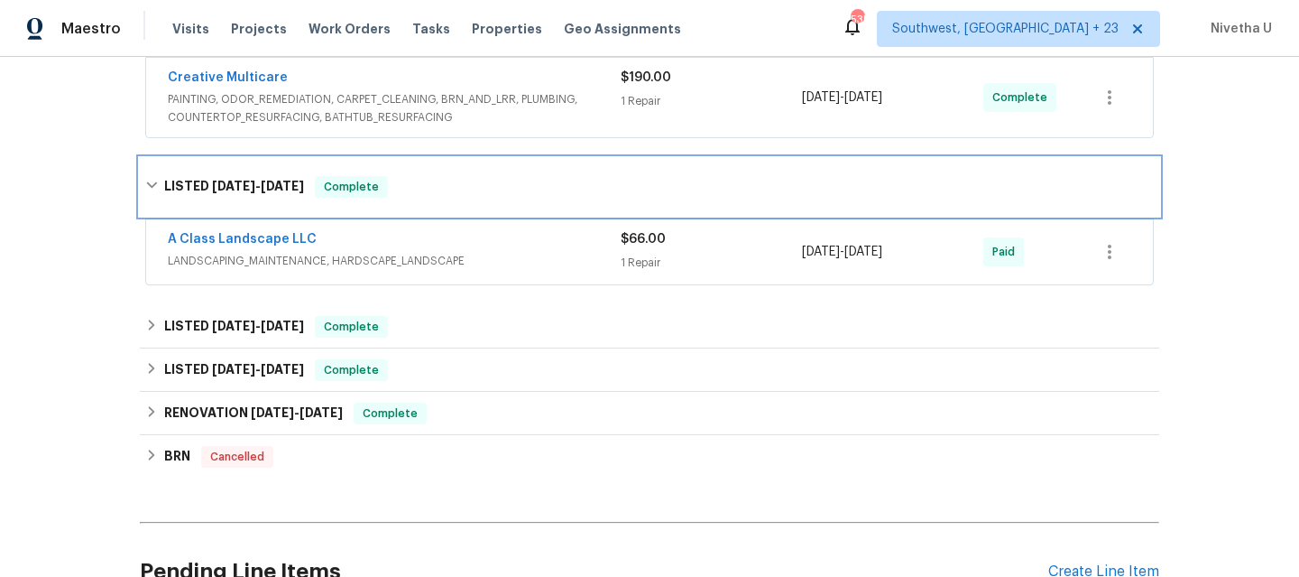
click at [493, 197] on div "LISTED [DATE] - [DATE] Complete" at bounding box center [650, 187] width 1020 height 58
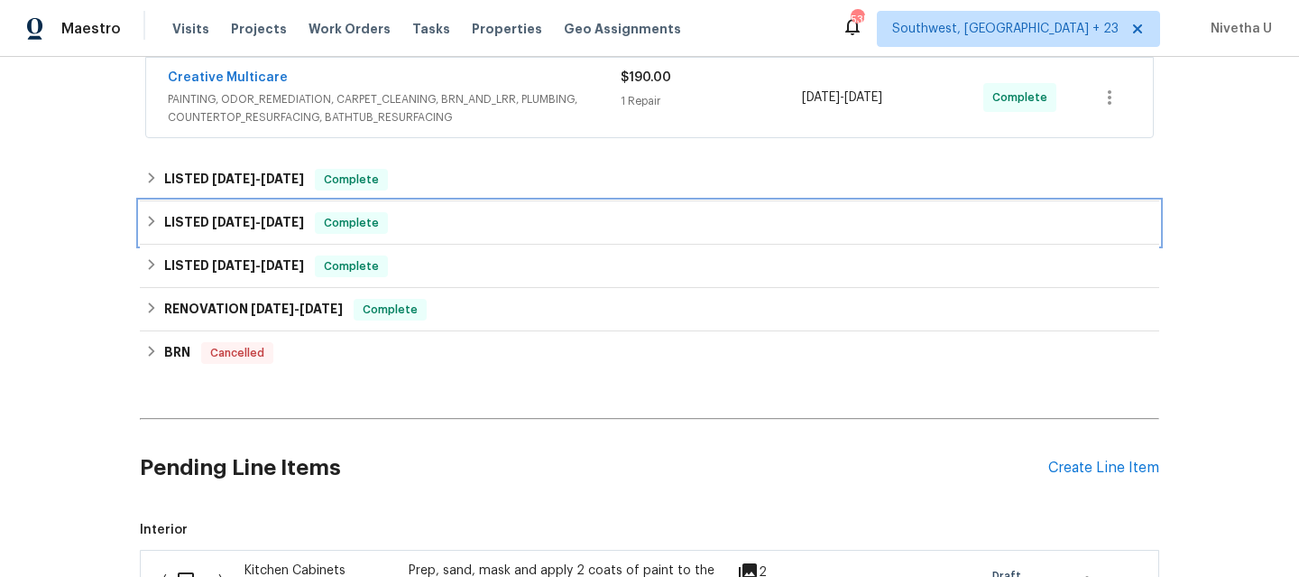
click at [443, 212] on div "LISTED [DATE] - [DATE] Complete" at bounding box center [649, 223] width 1009 height 22
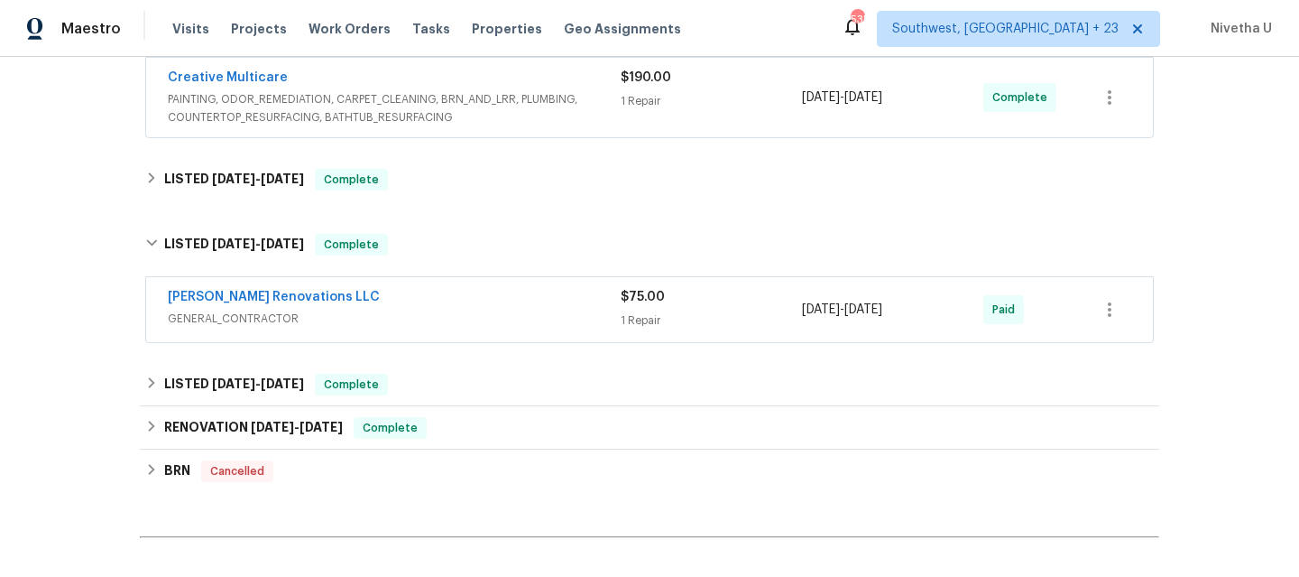
click at [464, 311] on span "GENERAL_CONTRACTOR" at bounding box center [394, 318] width 453 height 18
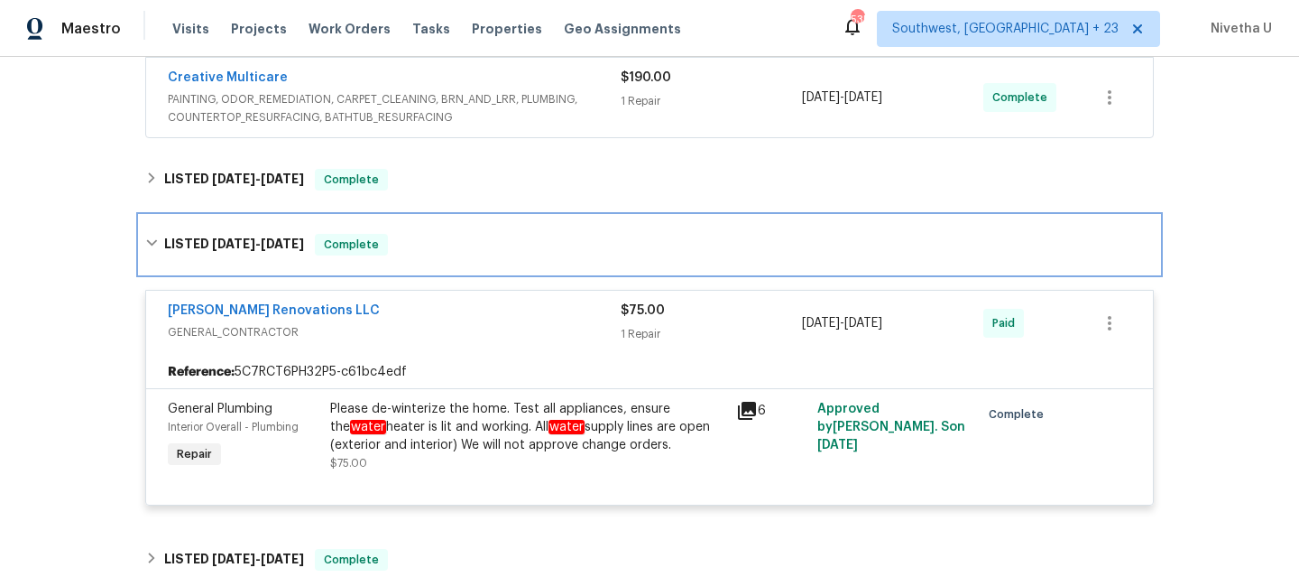
click at [437, 247] on div "LISTED [DATE] - [DATE] Complete" at bounding box center [650, 245] width 1020 height 58
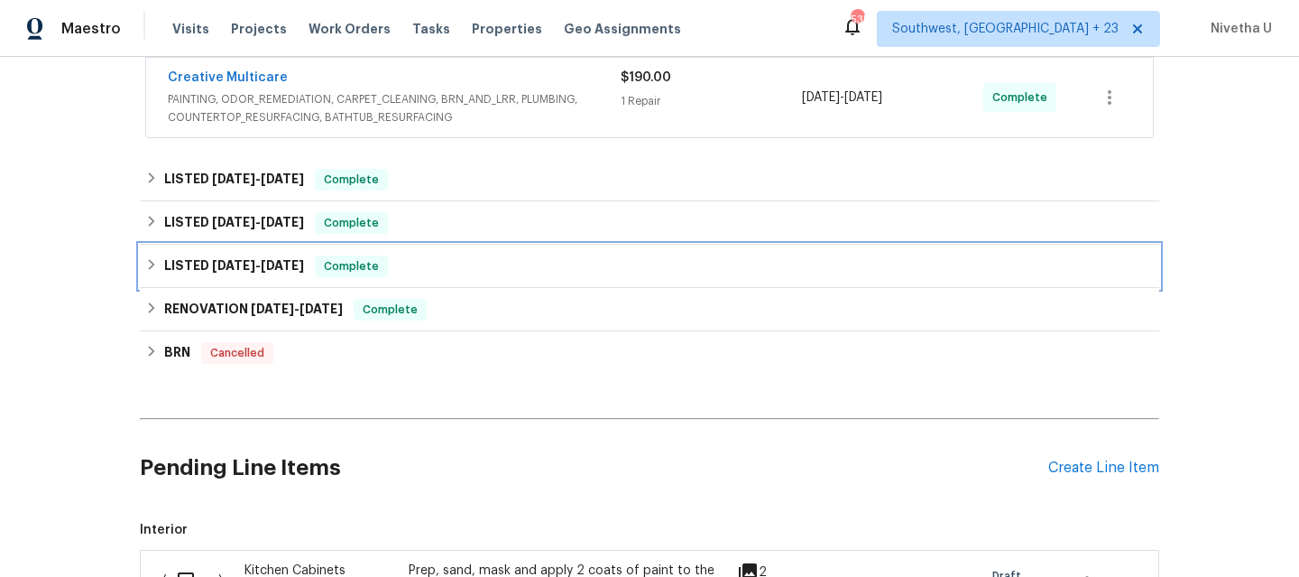
click at [429, 262] on div "LISTED [DATE] - [DATE] Complete" at bounding box center [649, 266] width 1009 height 22
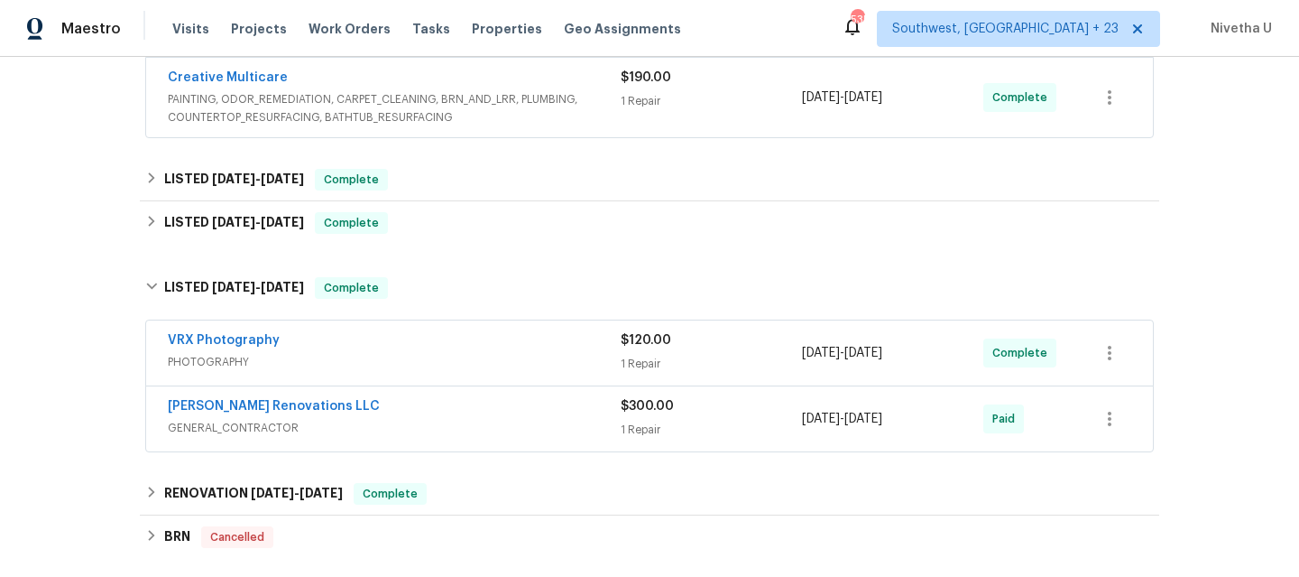
click at [468, 353] on span "PHOTOGRAPHY" at bounding box center [394, 362] width 453 height 18
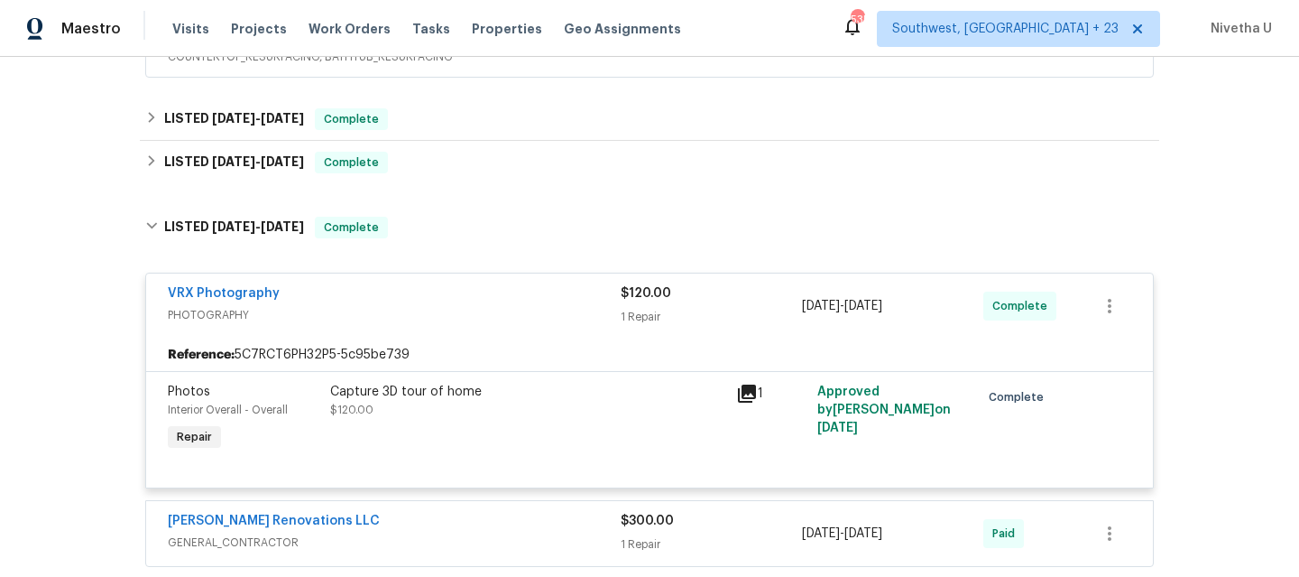
scroll to position [417, 0]
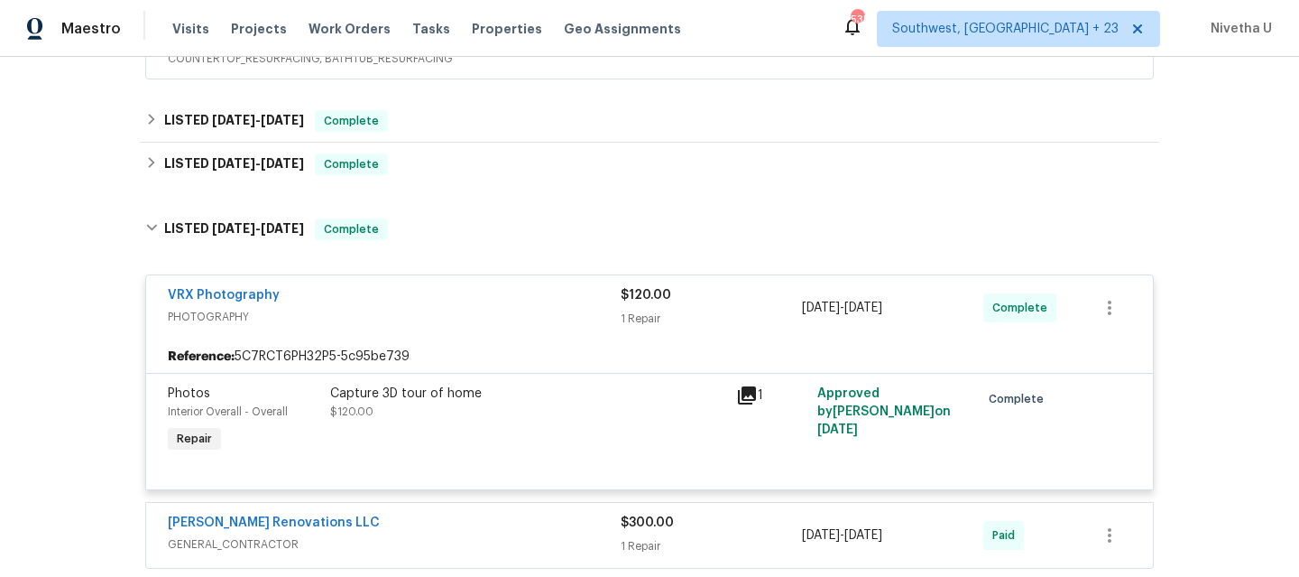
click at [449, 308] on span "PHOTOGRAPHY" at bounding box center [394, 317] width 453 height 18
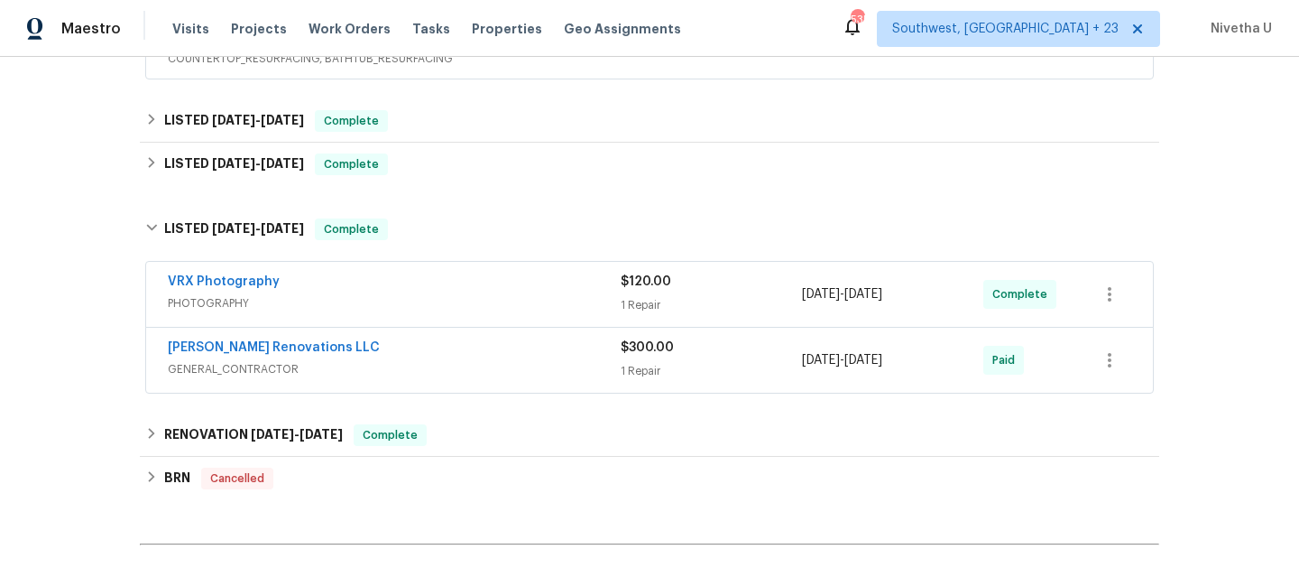
click at [448, 360] on span "GENERAL_CONTRACTOR" at bounding box center [394, 369] width 453 height 18
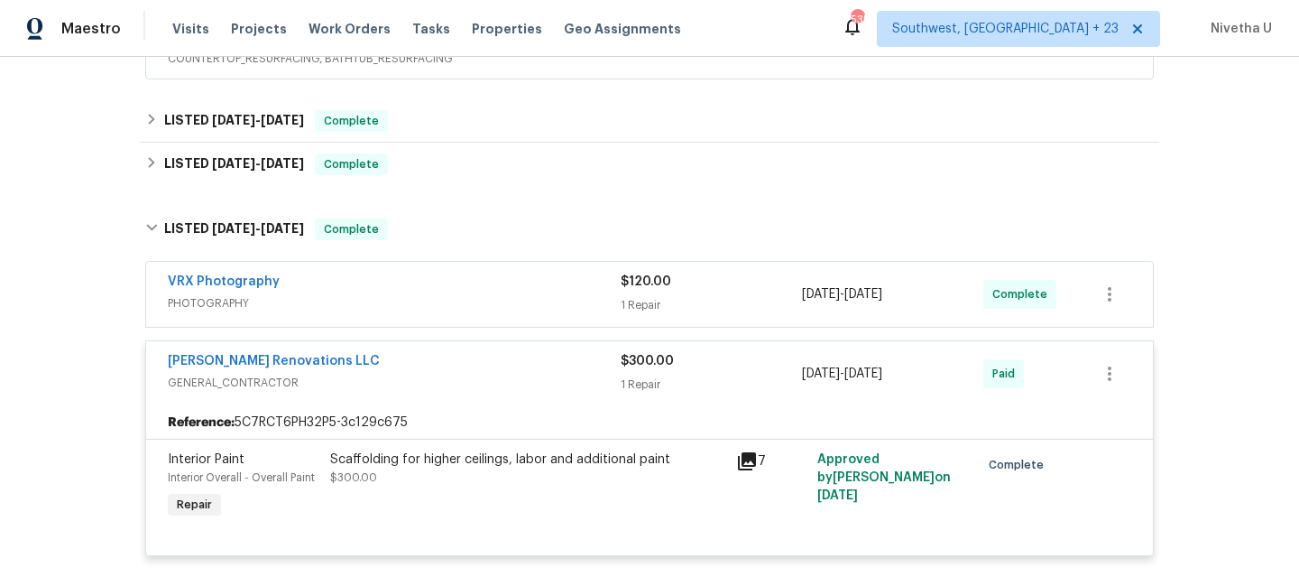
click at [438, 374] on span "GENERAL_CONTRACTOR" at bounding box center [394, 383] width 453 height 18
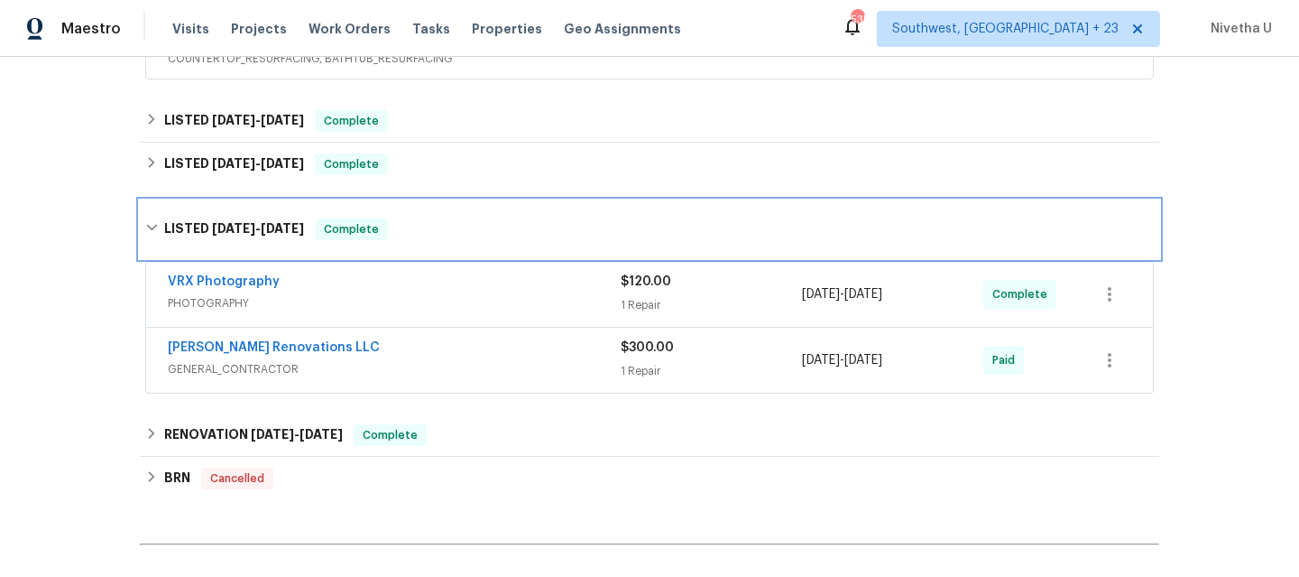
click at [406, 229] on div "LISTED [DATE] - [DATE] Complete" at bounding box center [650, 229] width 1020 height 58
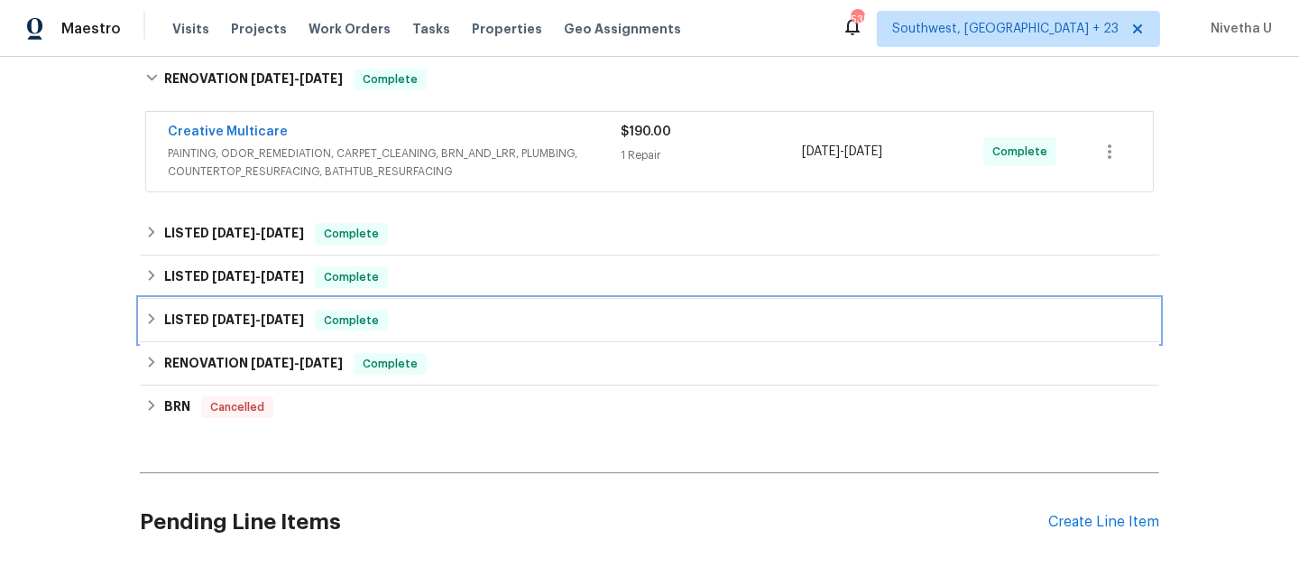
scroll to position [303, 0]
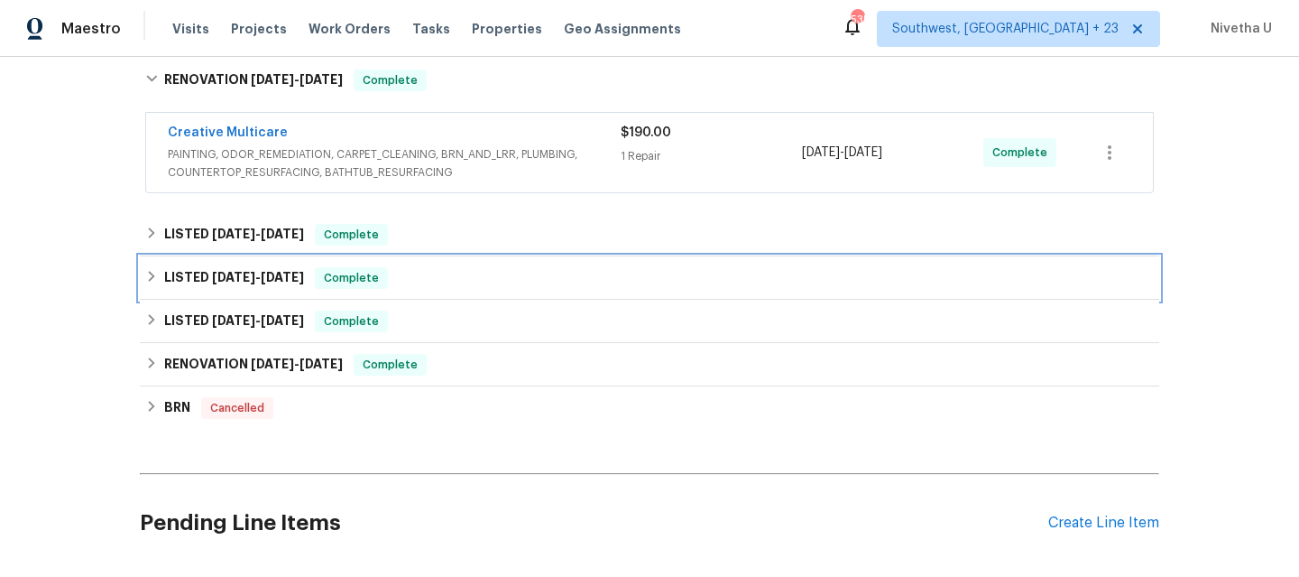
click at [398, 281] on div "LISTED [DATE] - [DATE] Complete" at bounding box center [650, 277] width 1020 height 43
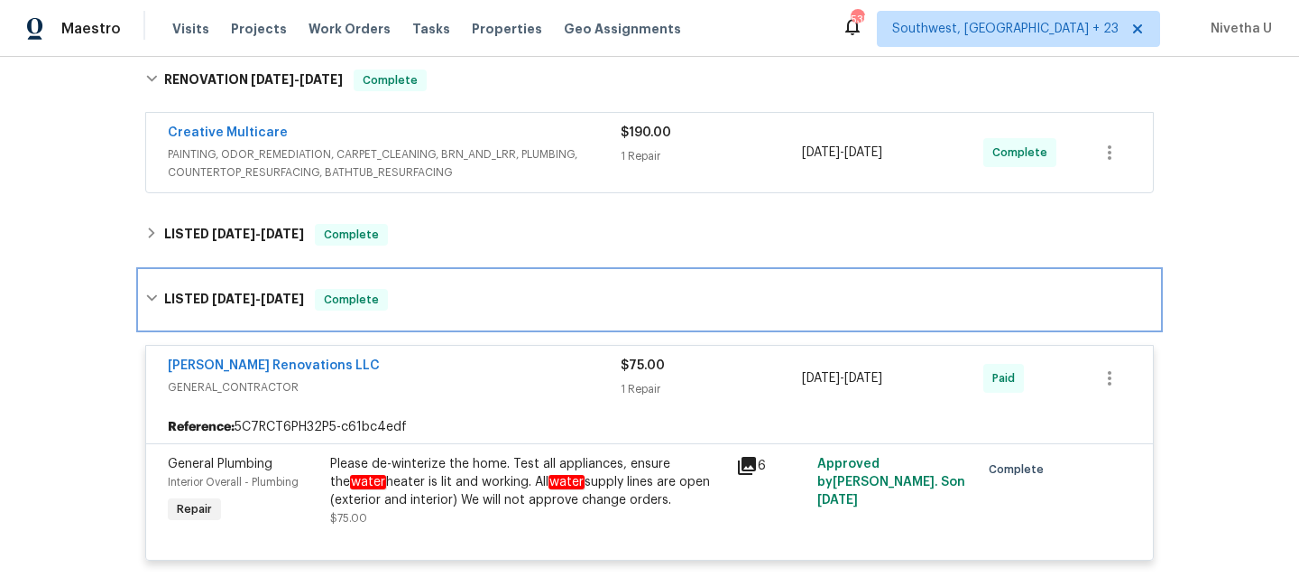
click at [398, 289] on div "LISTED [DATE] - [DATE] Complete" at bounding box center [649, 300] width 1009 height 22
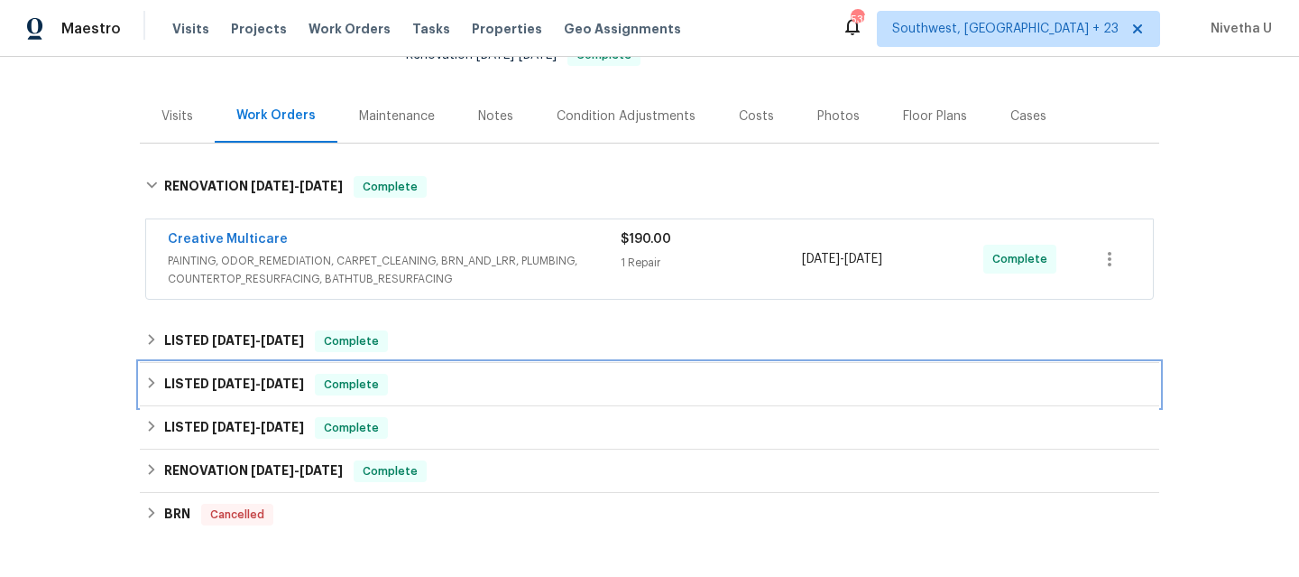
scroll to position [196, 0]
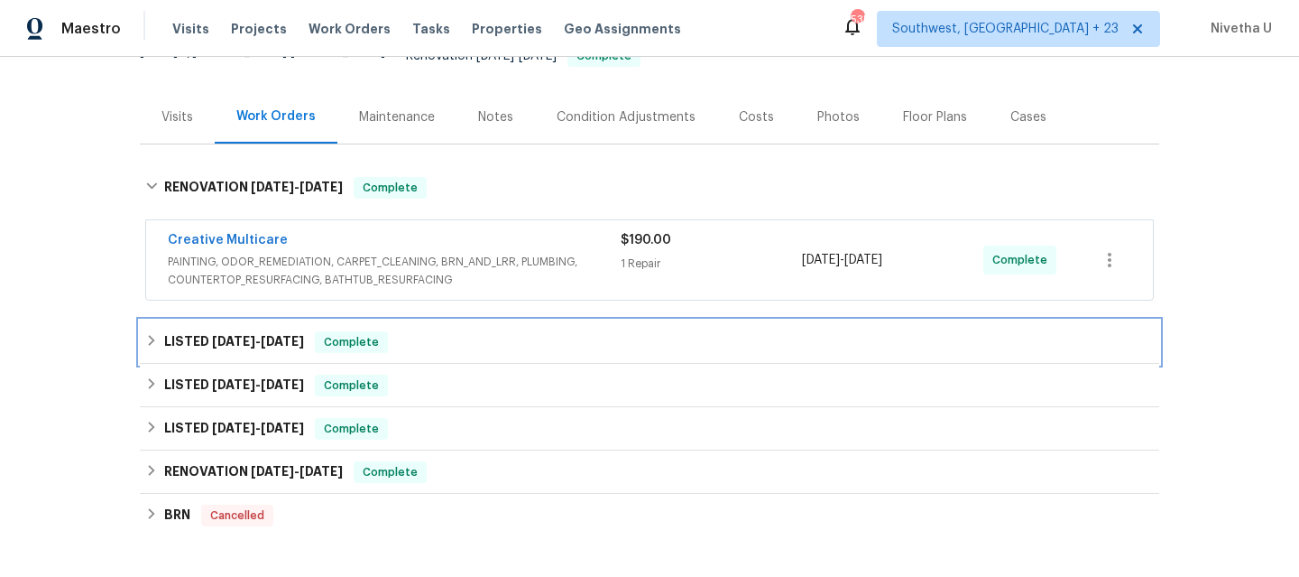
click at [394, 331] on div "LISTED [DATE] - [DATE] Complete" at bounding box center [649, 342] width 1009 height 22
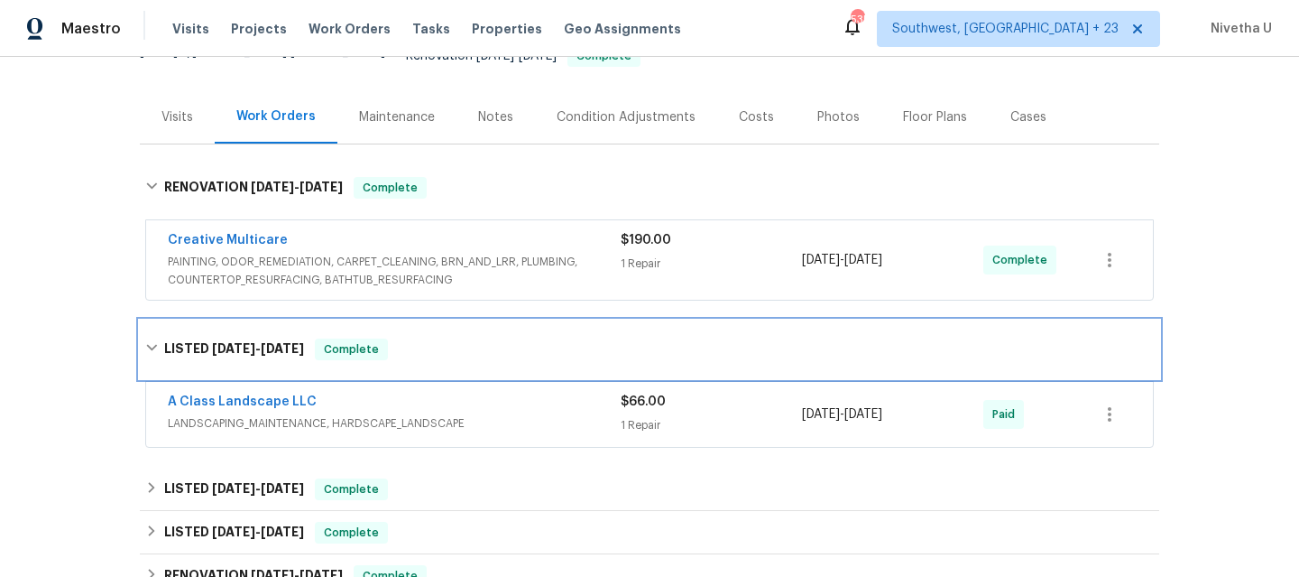
click at [394, 325] on div "LISTED [DATE] - [DATE] Complete" at bounding box center [650, 349] width 1020 height 58
